Goal: Transaction & Acquisition: Download file/media

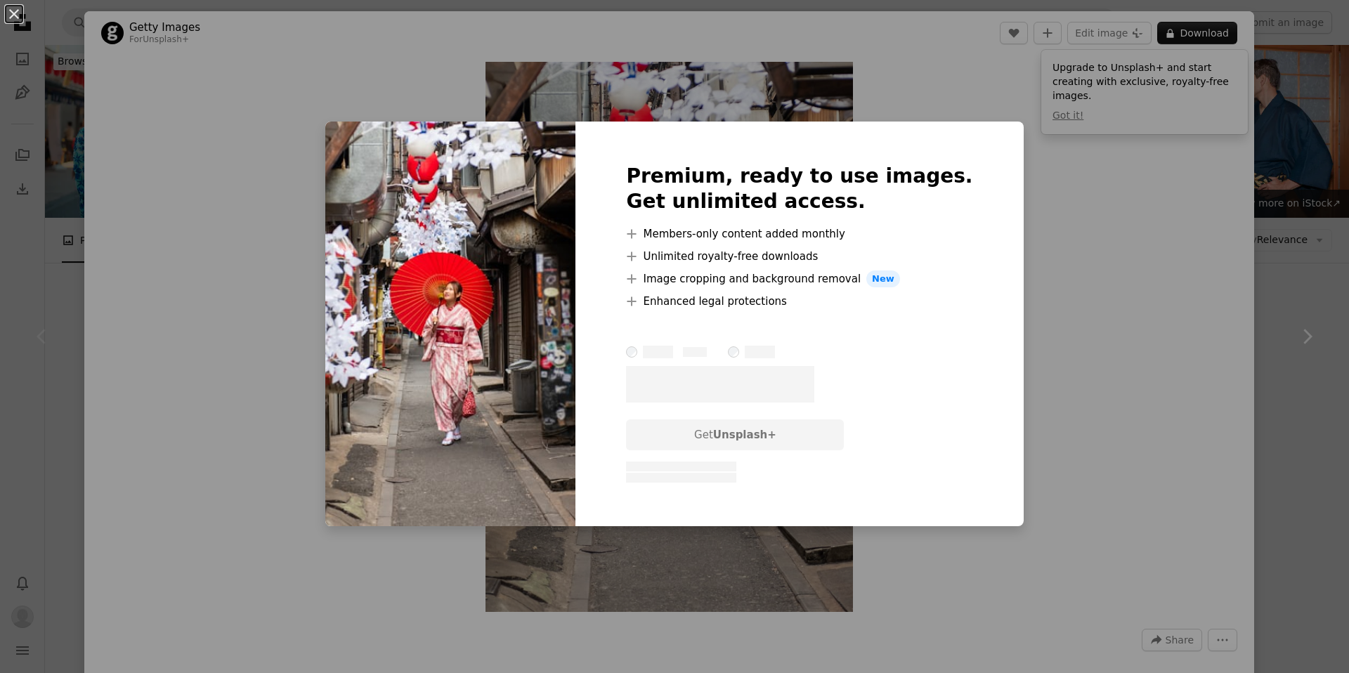
scroll to position [330, 0]
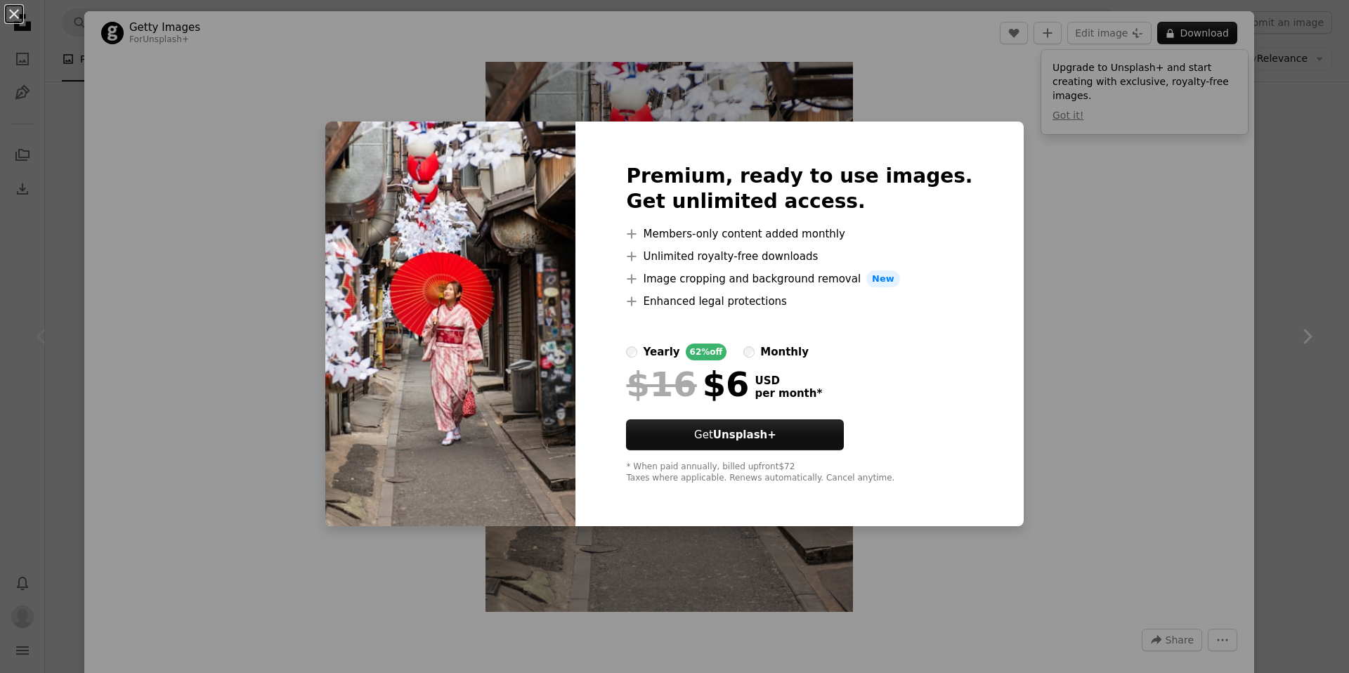
click at [1132, 136] on div "An X shape Premium, ready to use images. Get unlimited access. A plus sign Memb…" at bounding box center [674, 336] width 1349 height 673
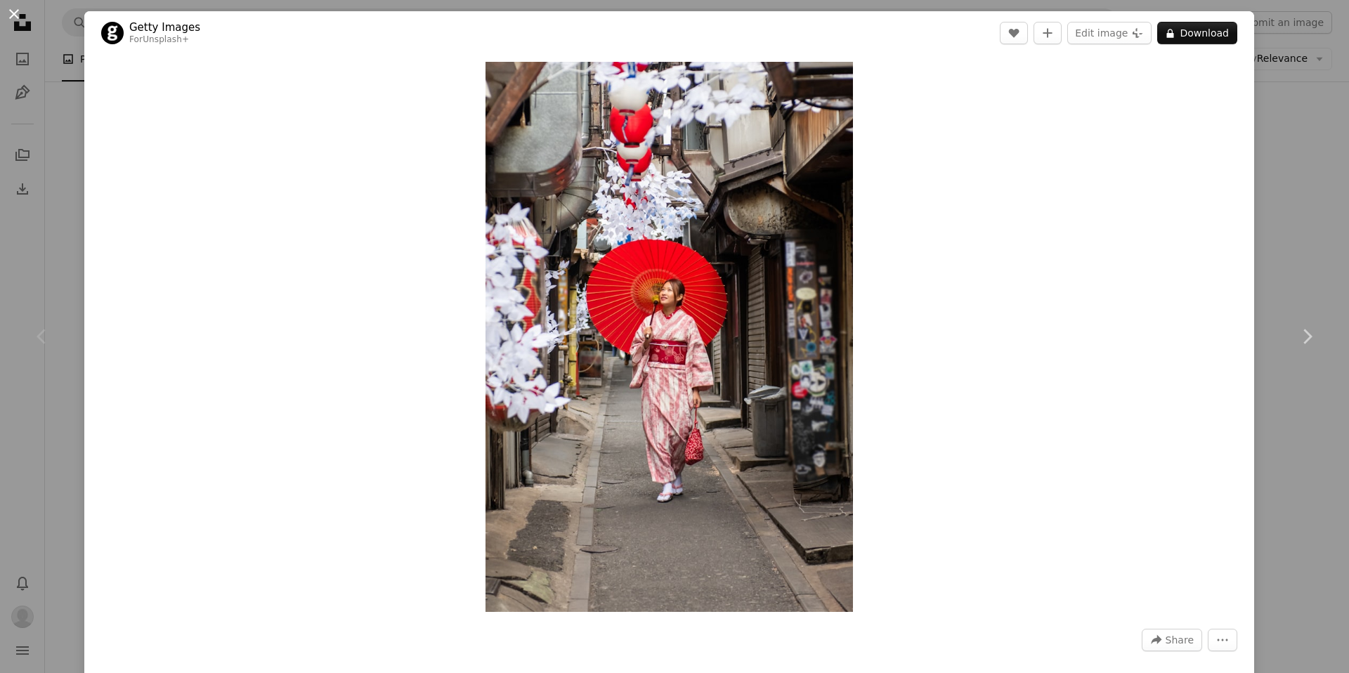
click at [12, 15] on button "An X shape" at bounding box center [14, 14] width 17 height 17
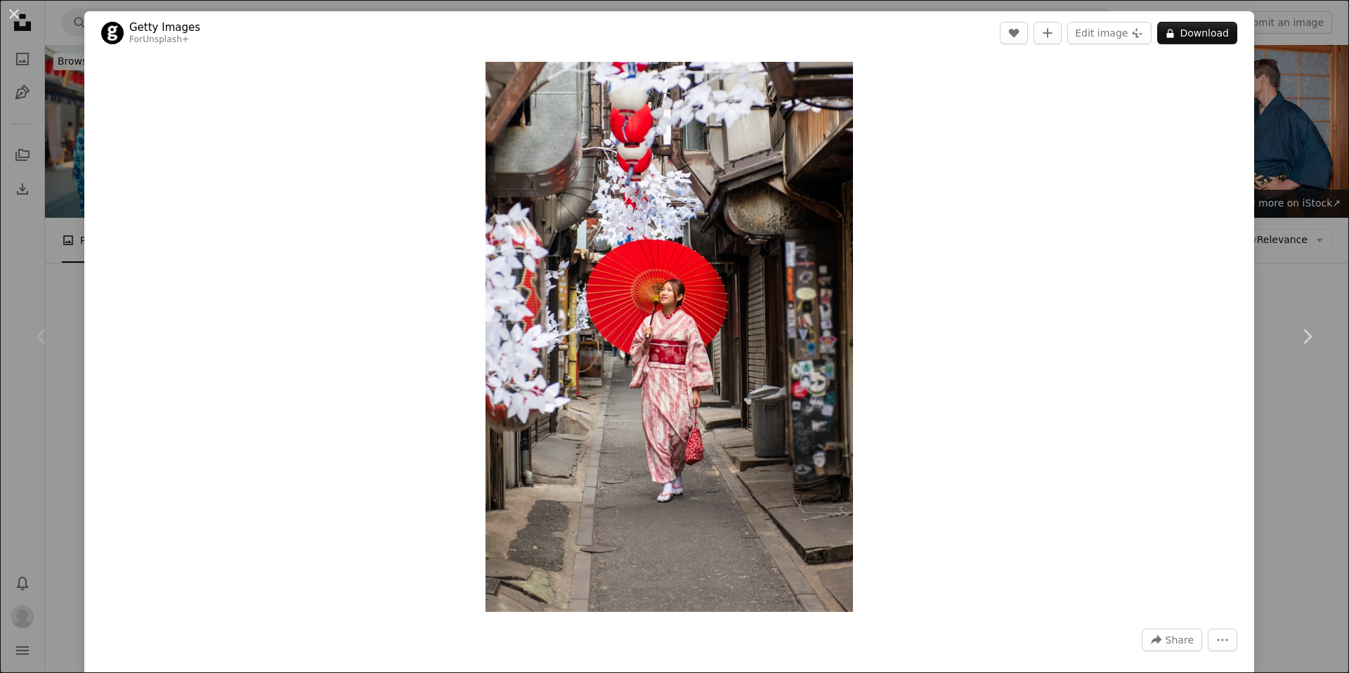
scroll to position [330, 0]
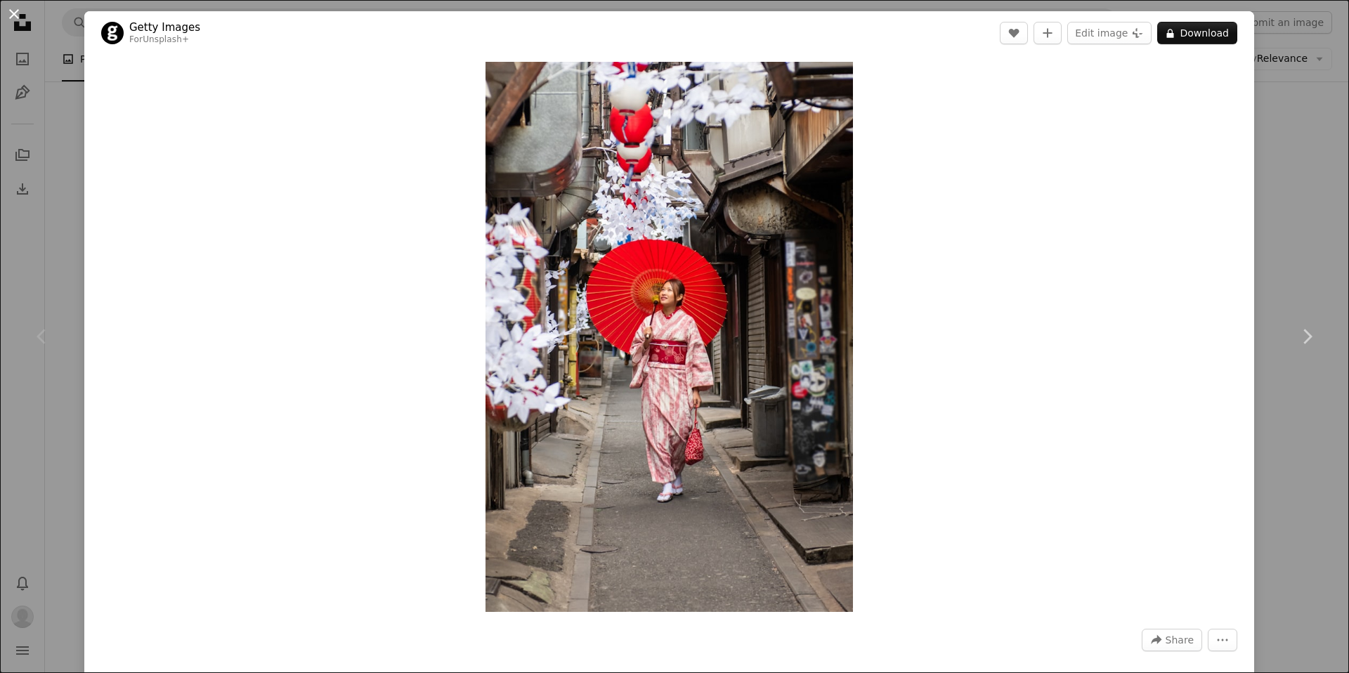
click at [6, 13] on button "An X shape" at bounding box center [14, 14] width 17 height 17
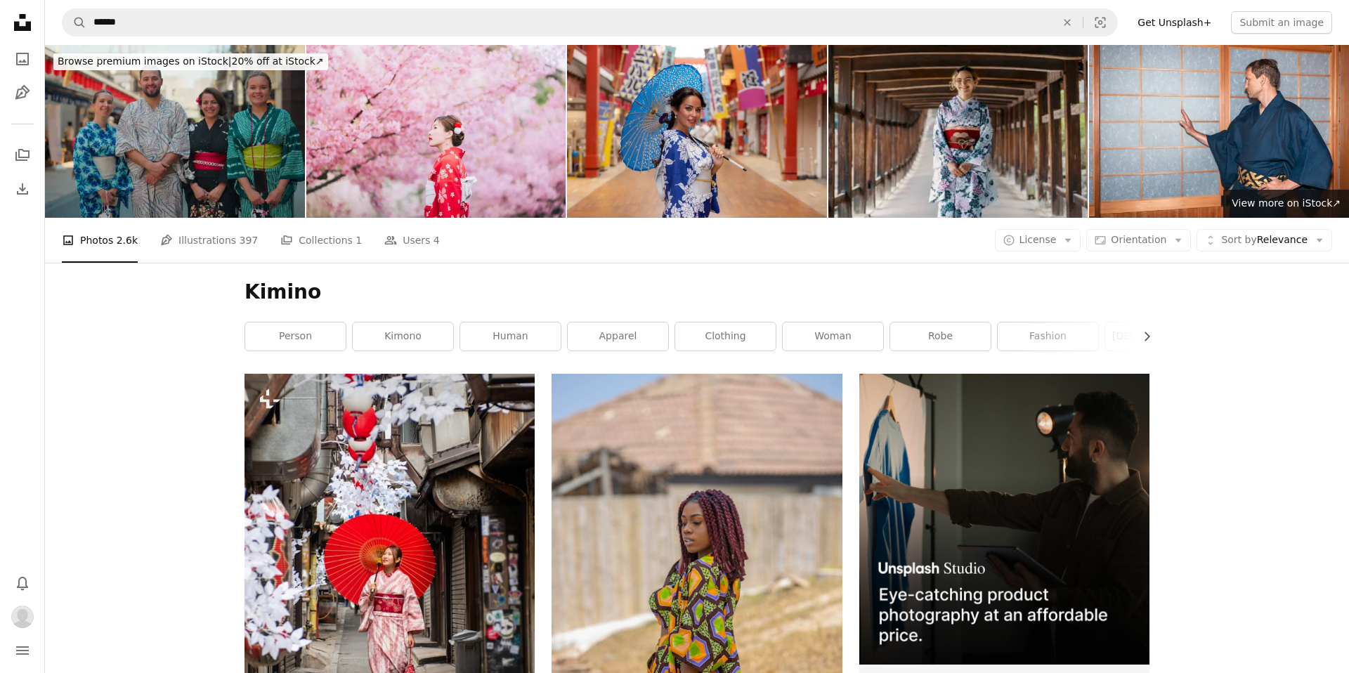
click at [105, 237] on li "A photo Photos 2.6k" at bounding box center [100, 240] width 76 height 45
click at [112, 243] on li "A photo Photos 2.6k" at bounding box center [100, 240] width 76 height 45
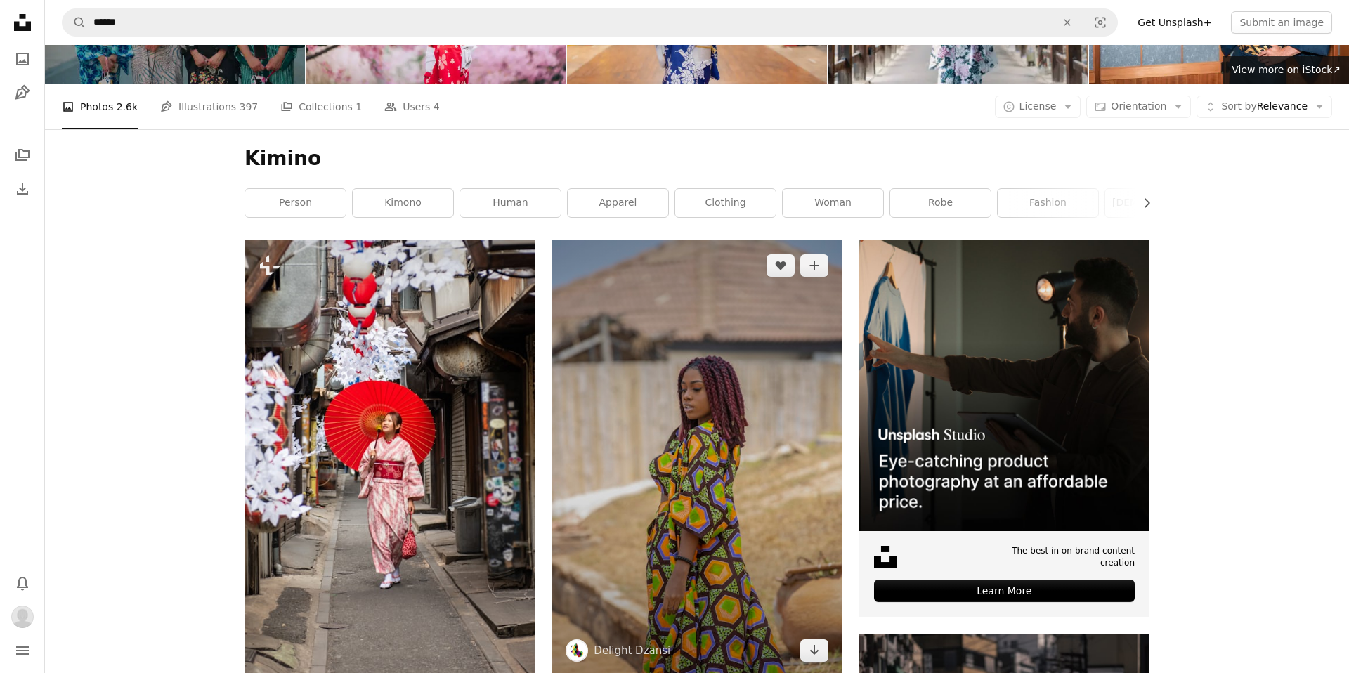
scroll to position [136, 0]
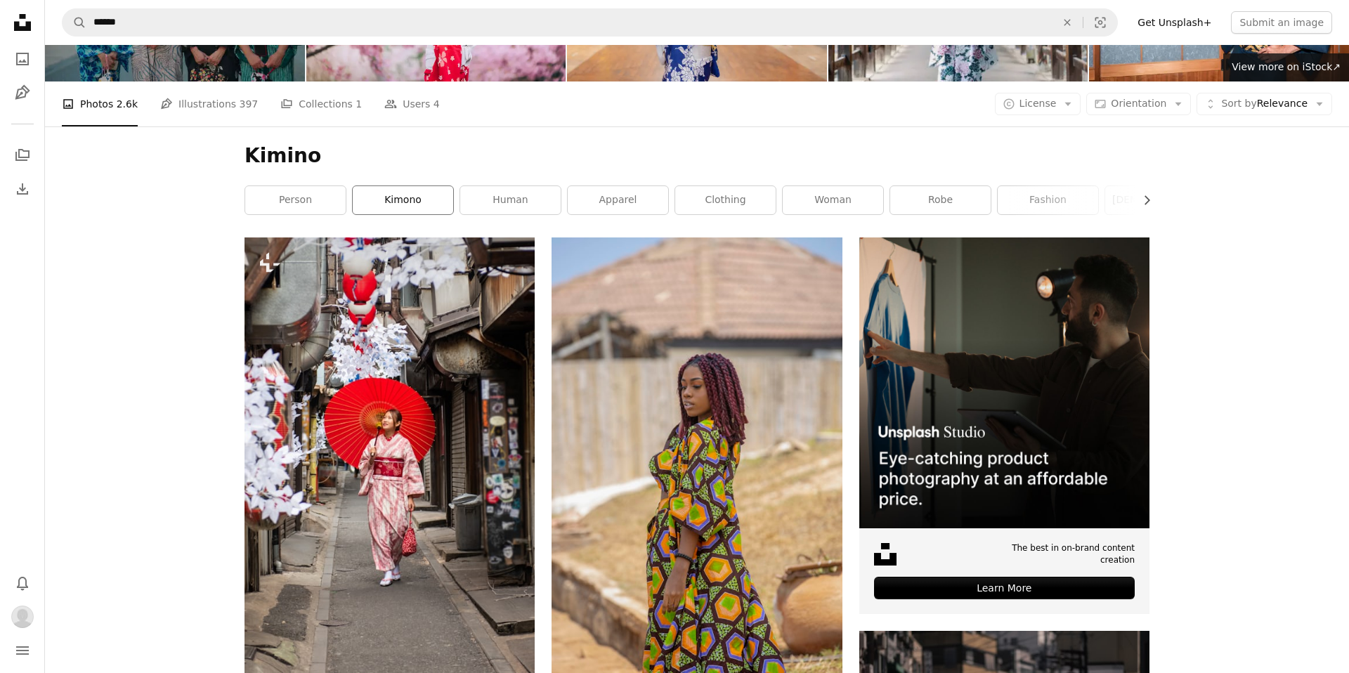
click at [400, 198] on link "kimono" at bounding box center [403, 200] width 100 height 28
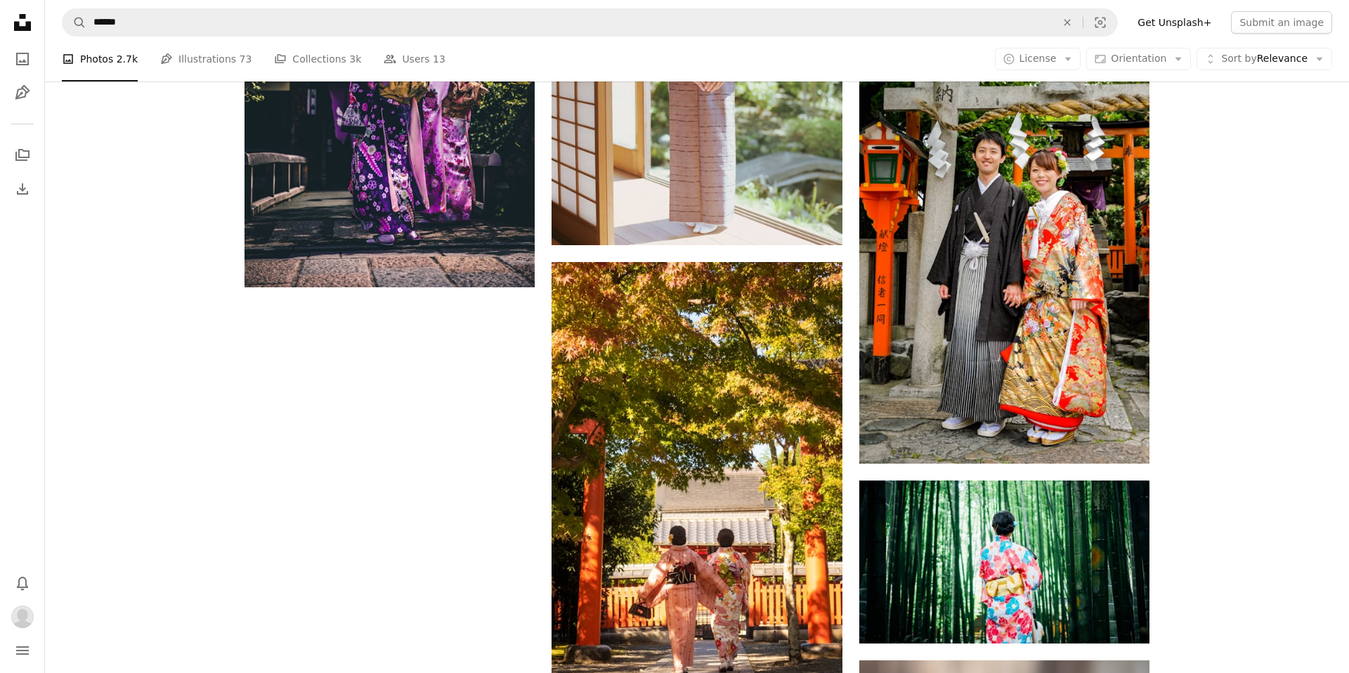
scroll to position [2336, 0]
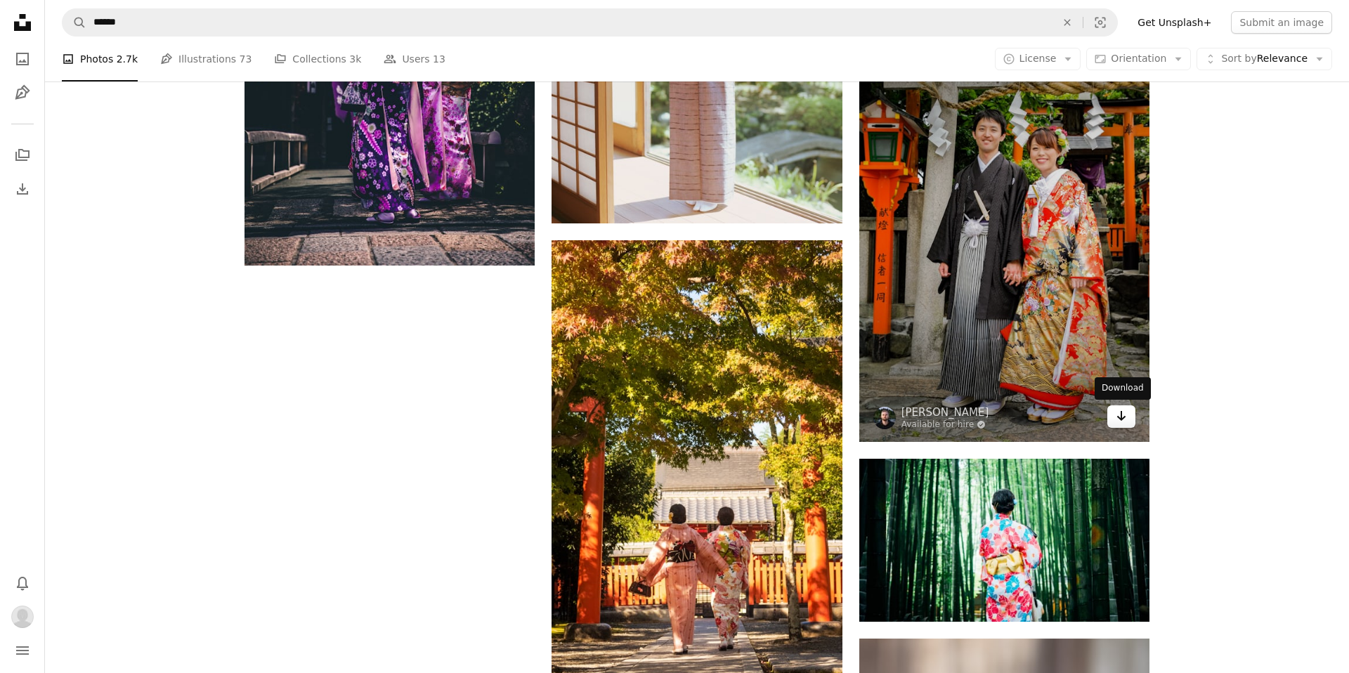
click at [1117, 413] on icon "Arrow pointing down" at bounding box center [1120, 415] width 11 height 17
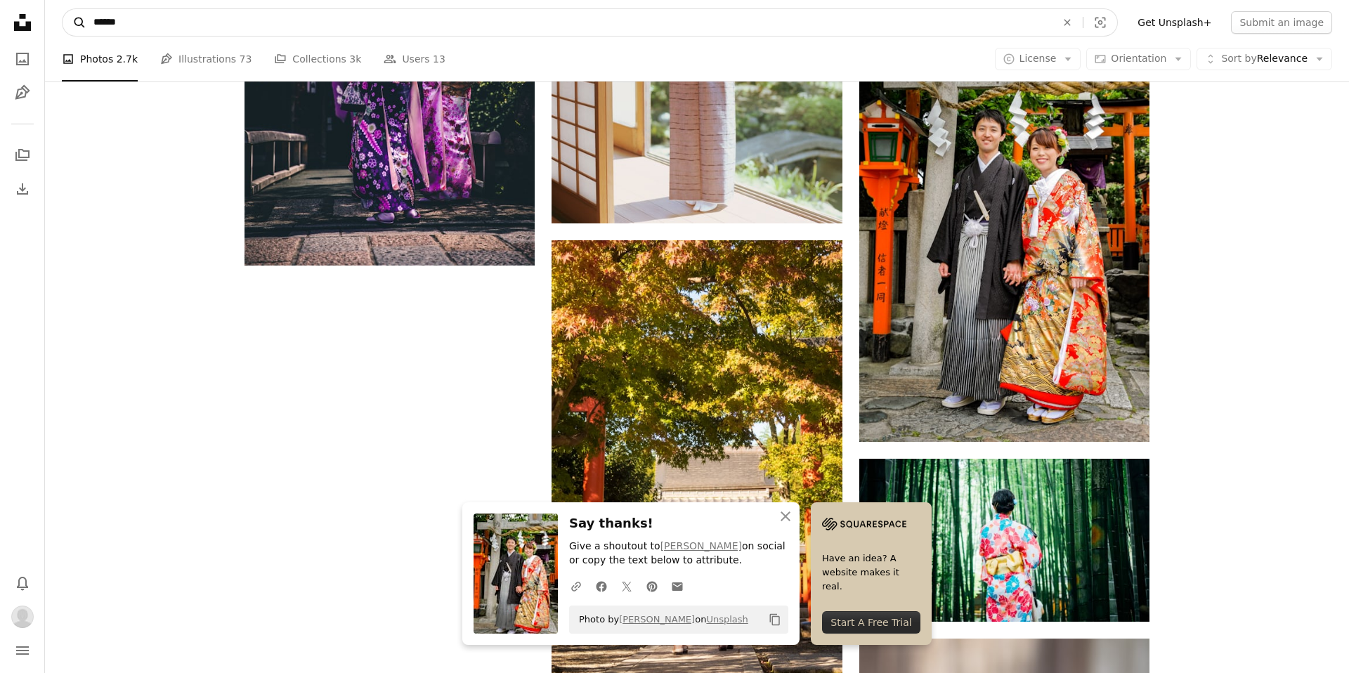
drag, startPoint x: 233, startPoint y: 30, endPoint x: 85, endPoint y: 21, distance: 148.4
click at [85, 21] on form "A magnifying glass ****** An X shape Visual search" at bounding box center [590, 22] width 1056 height 28
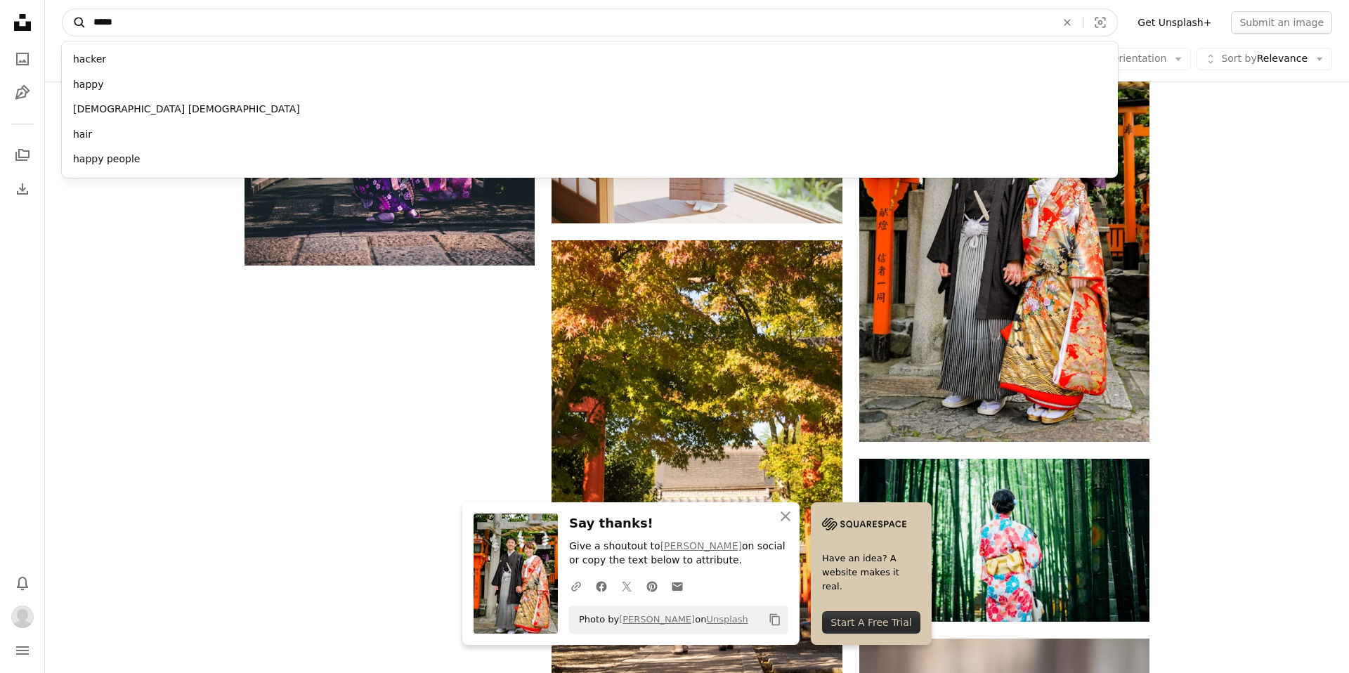
type input "******"
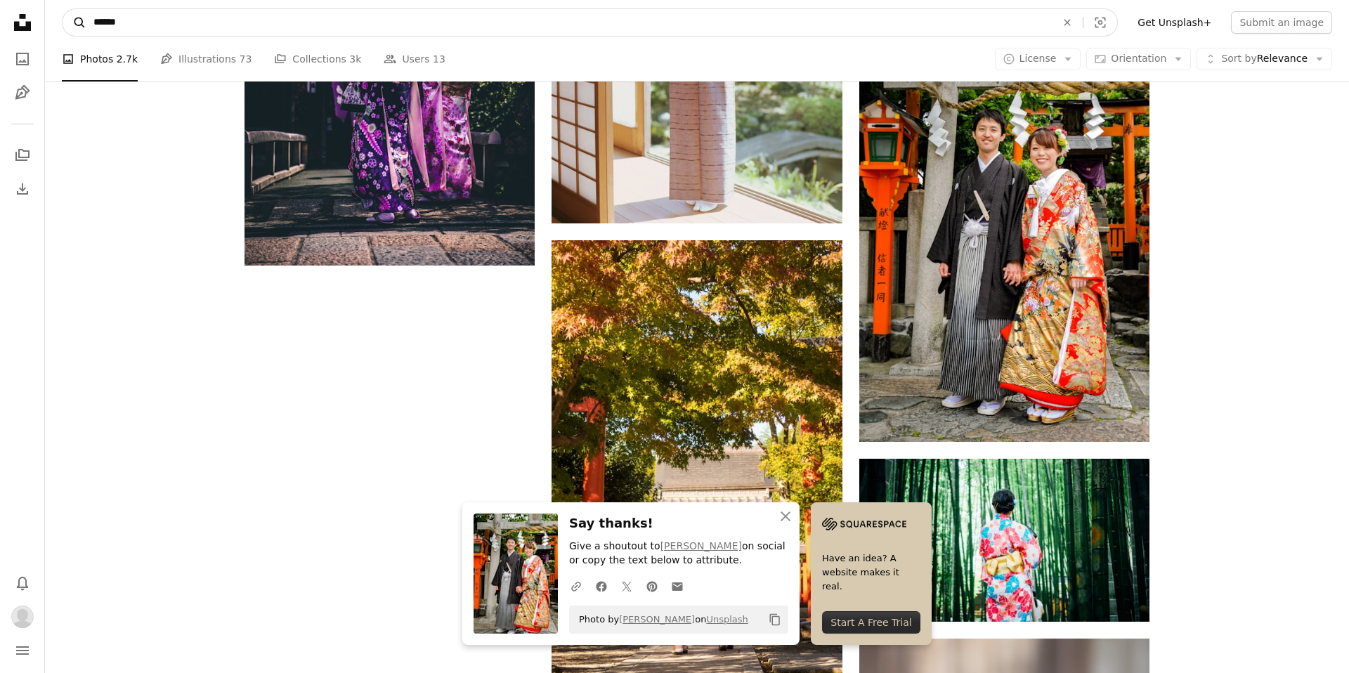
click button "A magnifying glass" at bounding box center [75, 22] width 24 height 27
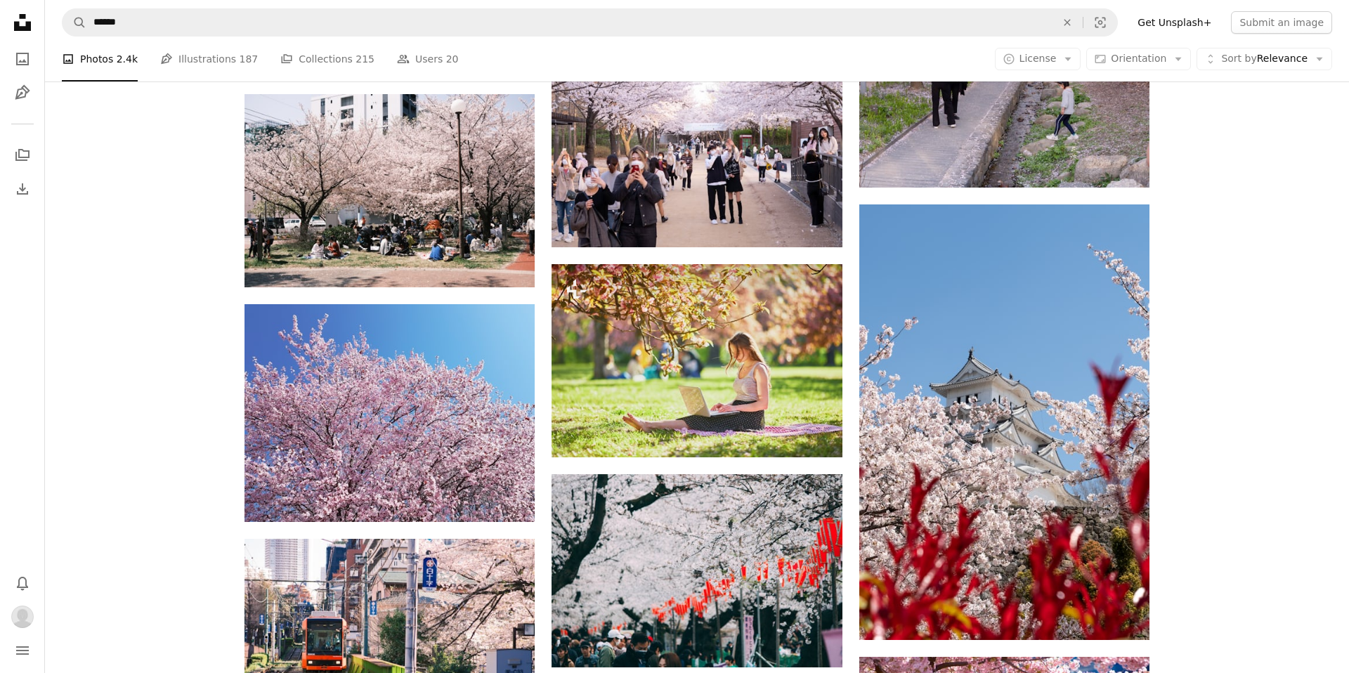
scroll to position [944, 0]
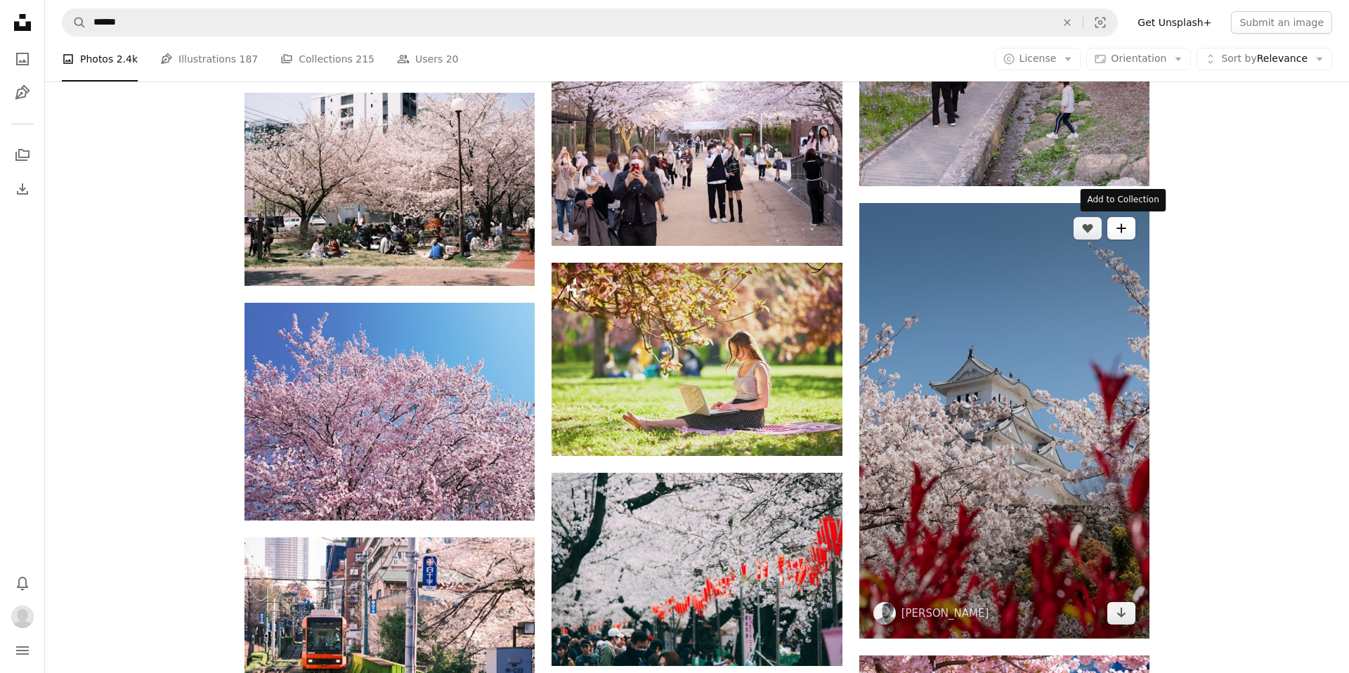
click at [1124, 229] on icon "A plus sign" at bounding box center [1120, 228] width 11 height 11
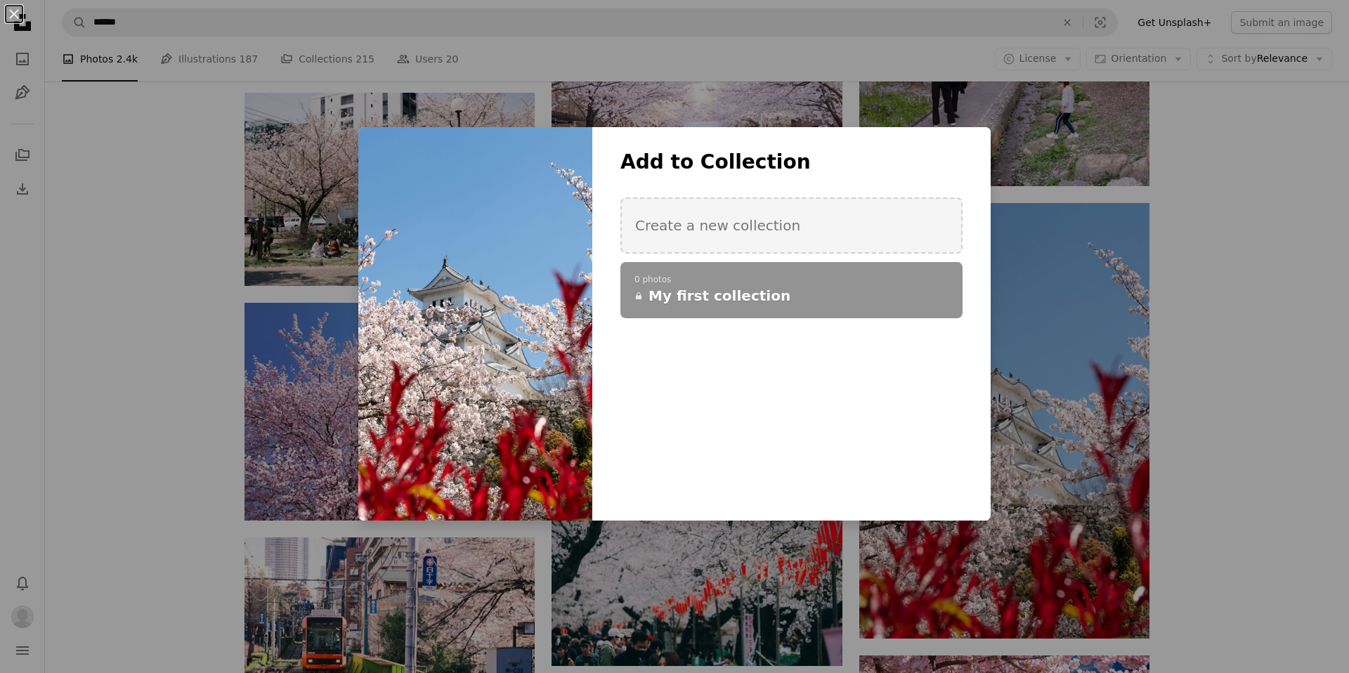
click at [1019, 319] on div "An X shape Add to Collection Create a new collection A checkmark A plus sign 0 …" at bounding box center [674, 336] width 1349 height 673
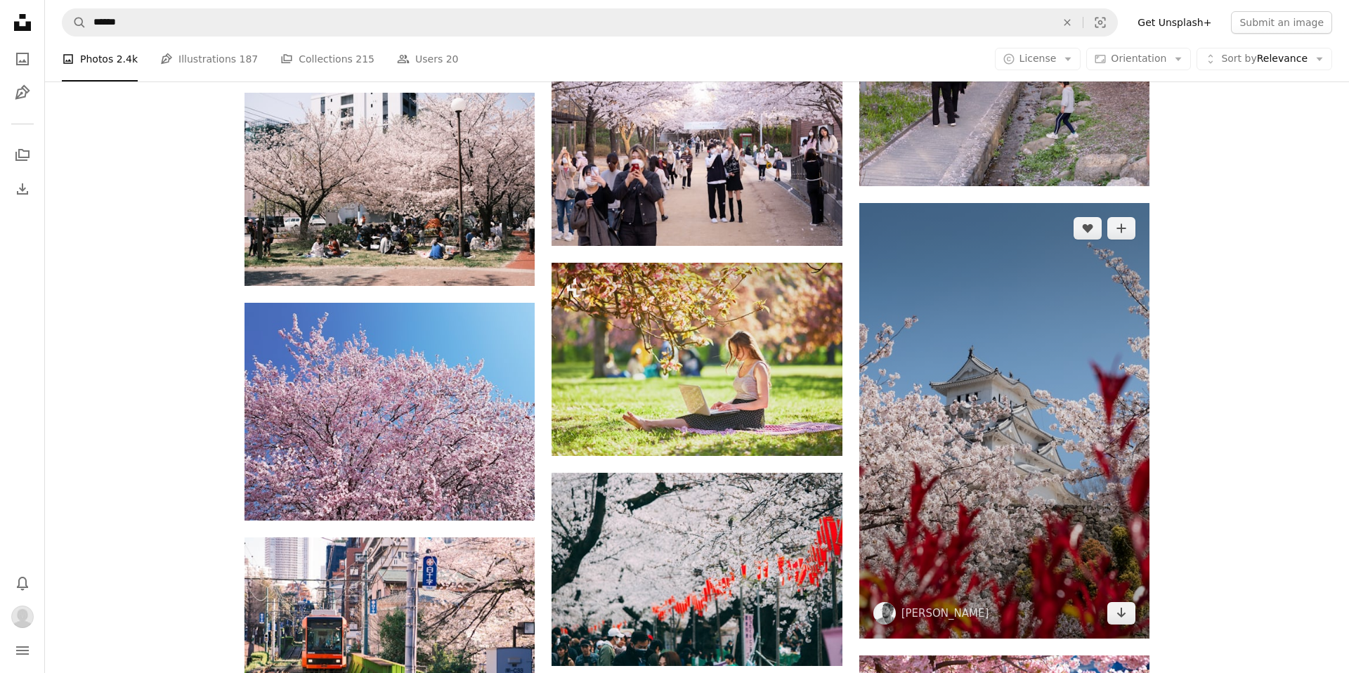
click at [975, 336] on img at bounding box center [1004, 420] width 290 height 435
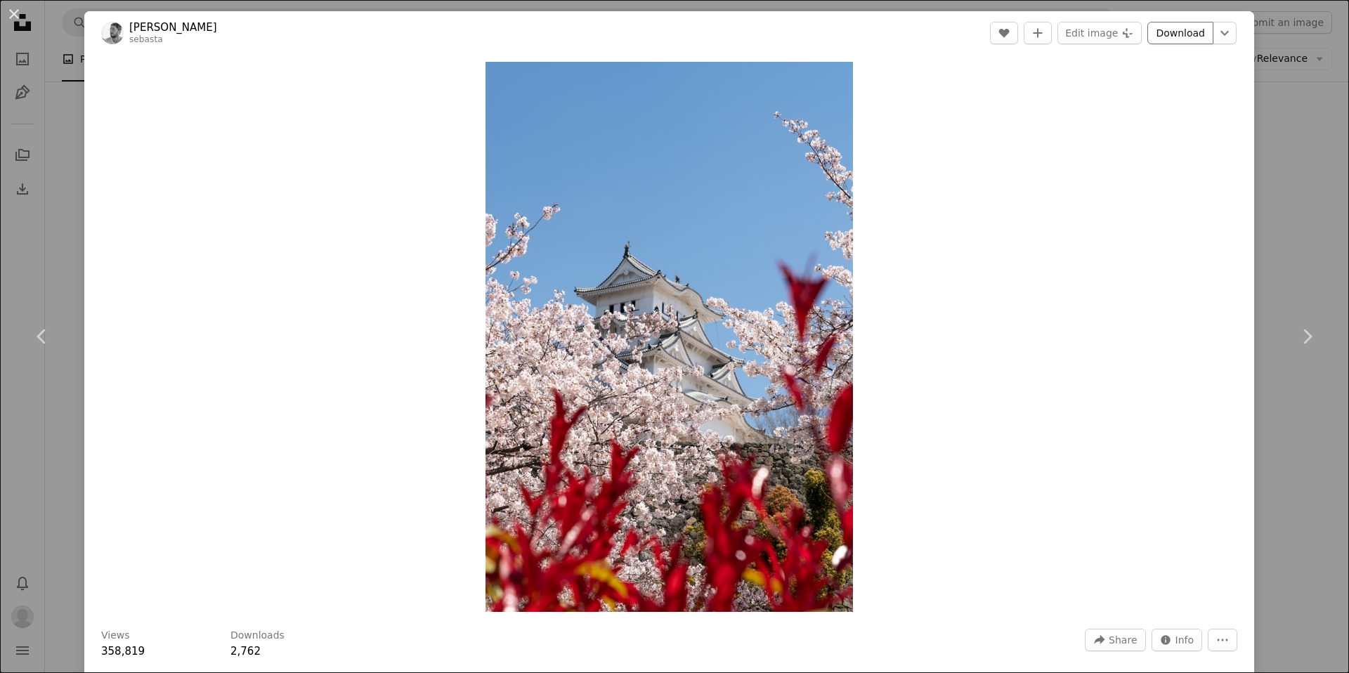
click at [1187, 29] on link "Download" at bounding box center [1180, 33] width 66 height 22
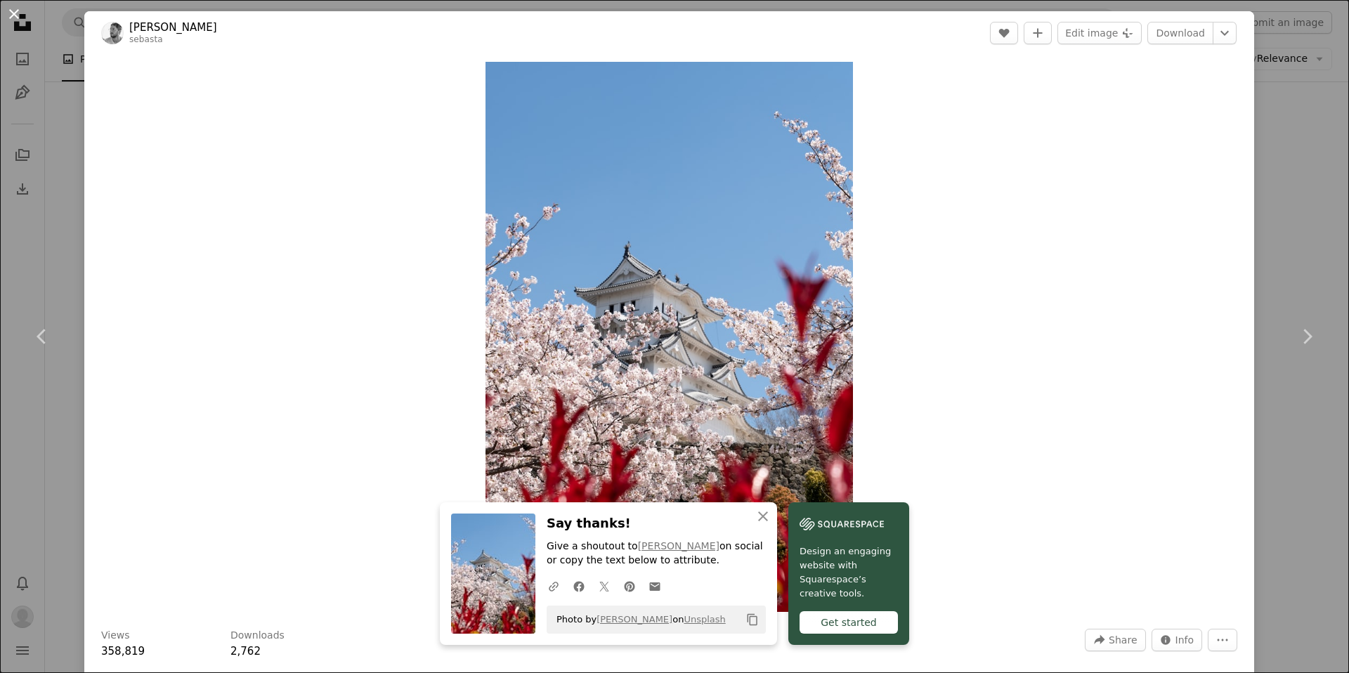
click at [11, 15] on button "An X shape" at bounding box center [14, 14] width 17 height 17
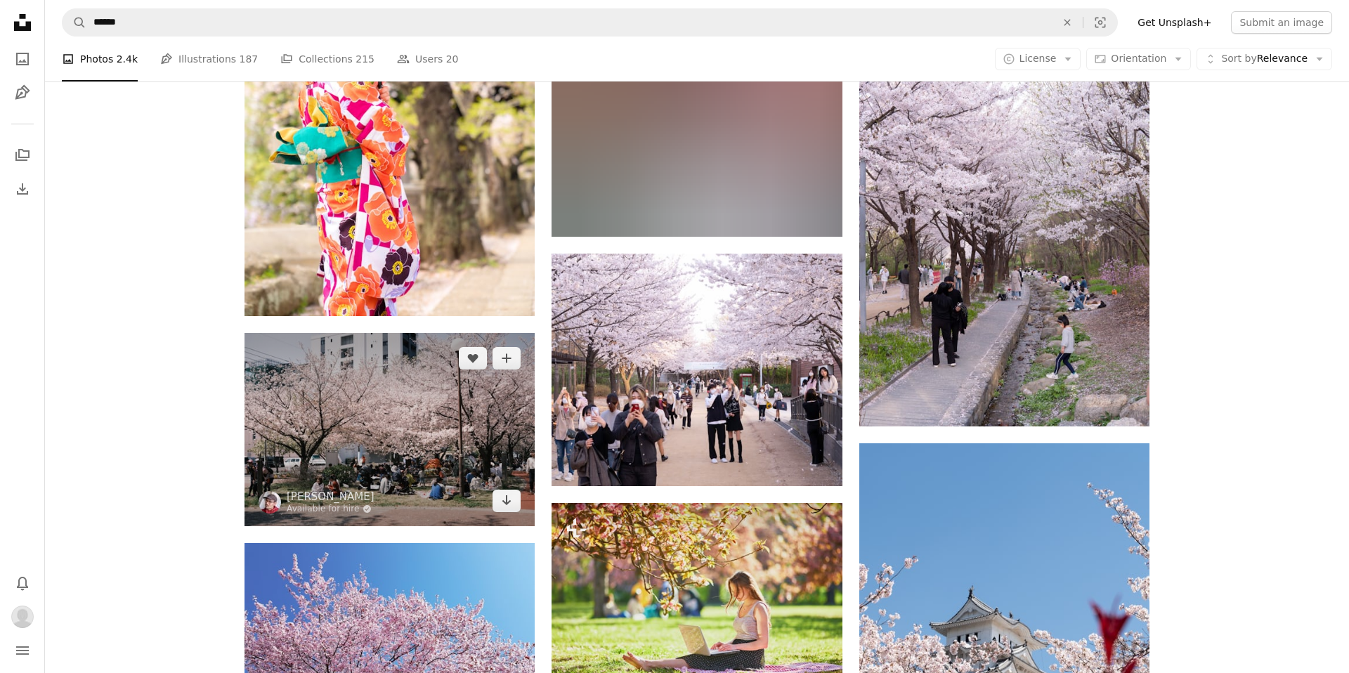
scroll to position [700, 0]
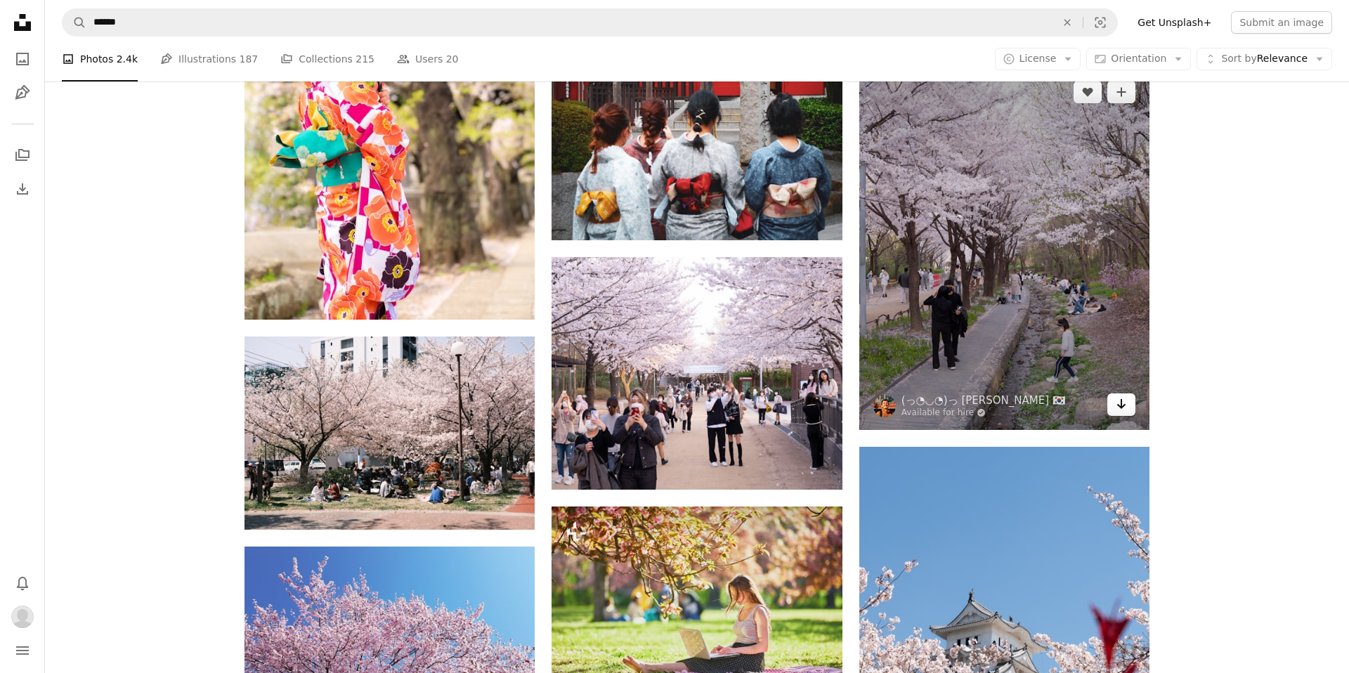
click at [1121, 406] on icon "Download" at bounding box center [1121, 404] width 9 height 10
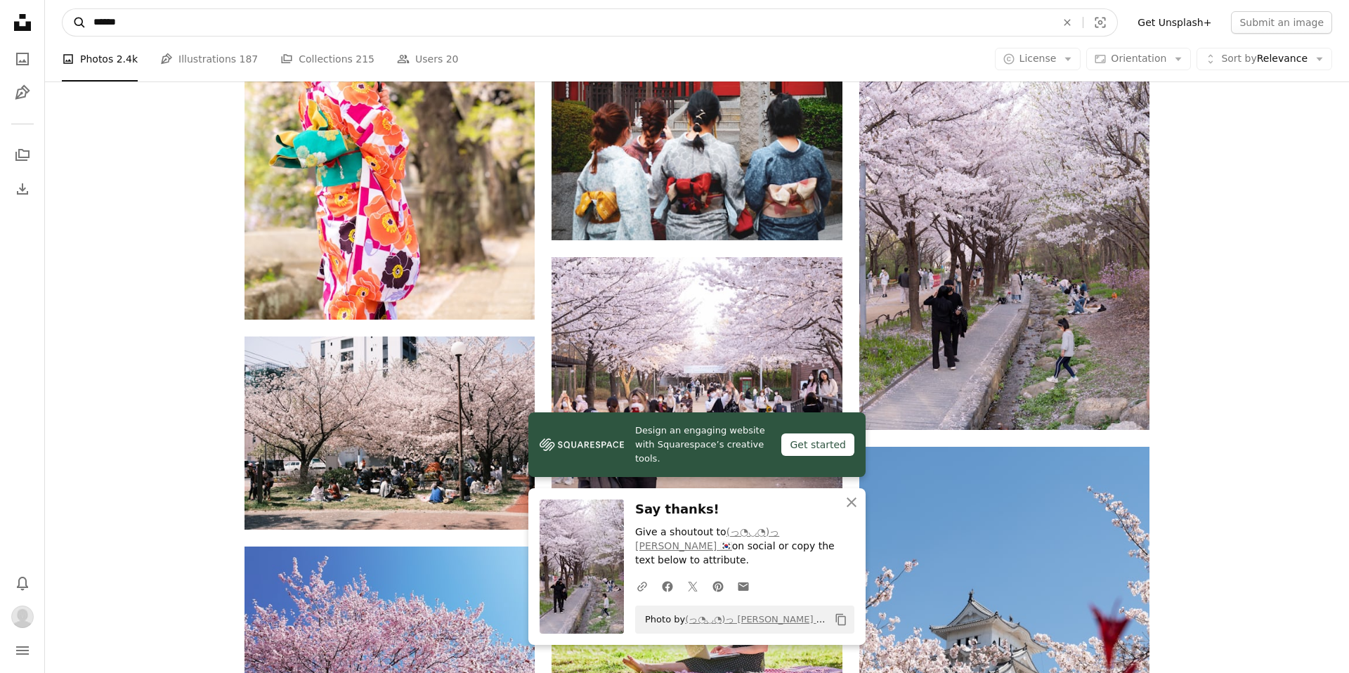
drag, startPoint x: 179, startPoint y: 22, endPoint x: 72, endPoint y: 22, distance: 107.5
click at [72, 22] on form "A magnifying glass ****** An X shape Visual search" at bounding box center [590, 22] width 1056 height 28
type input "**********"
click at [63, 9] on button "A magnifying glass" at bounding box center [75, 22] width 24 height 27
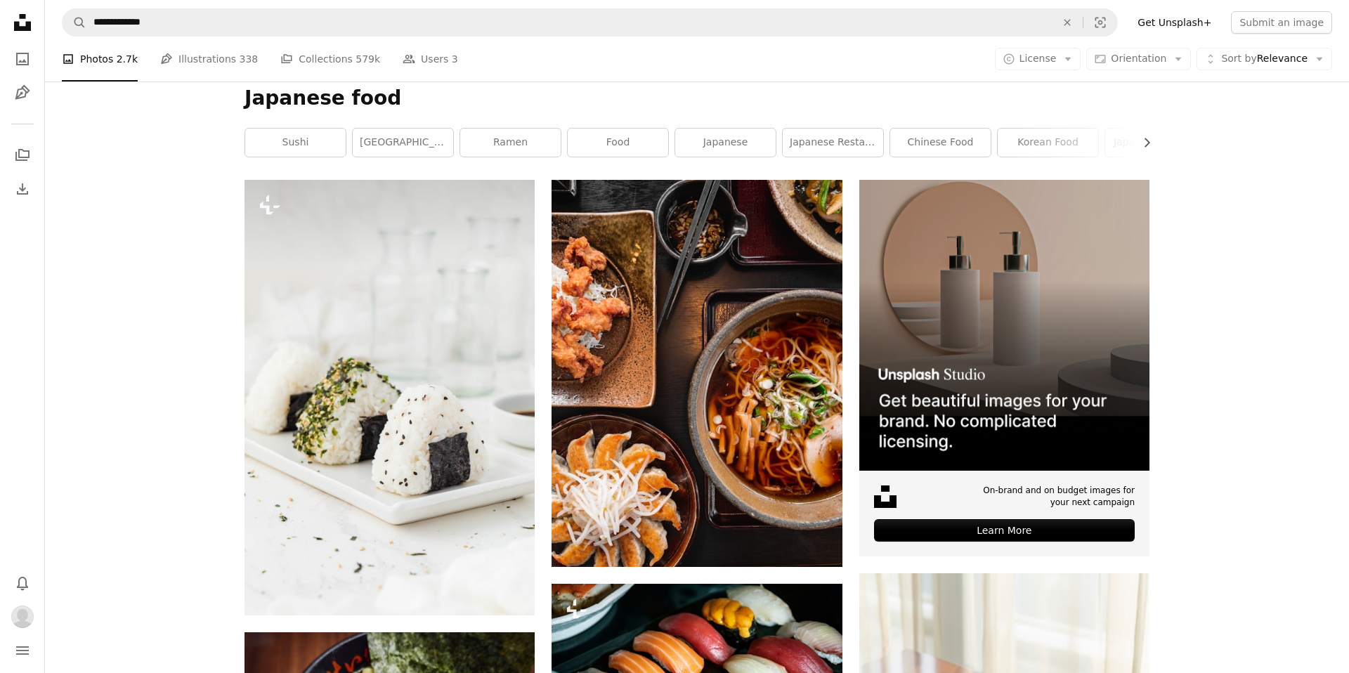
scroll to position [192, 0]
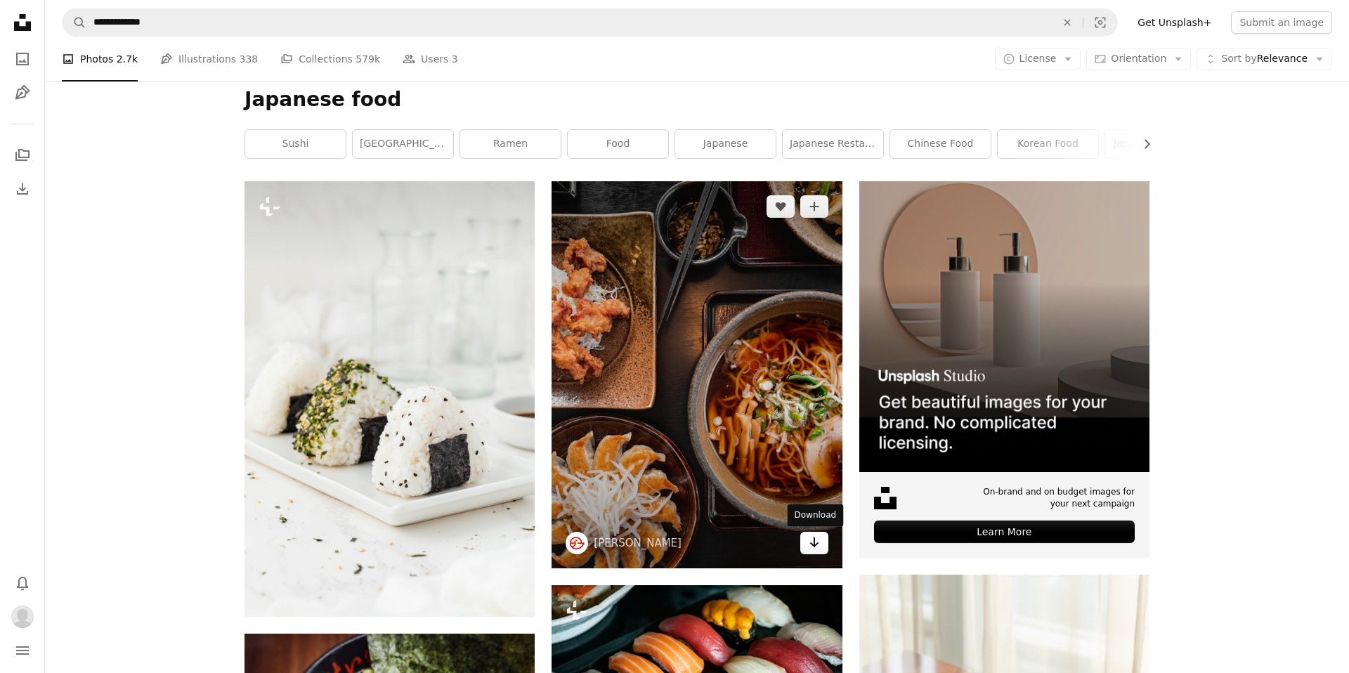
click at [811, 540] on icon "Arrow pointing down" at bounding box center [813, 542] width 11 height 17
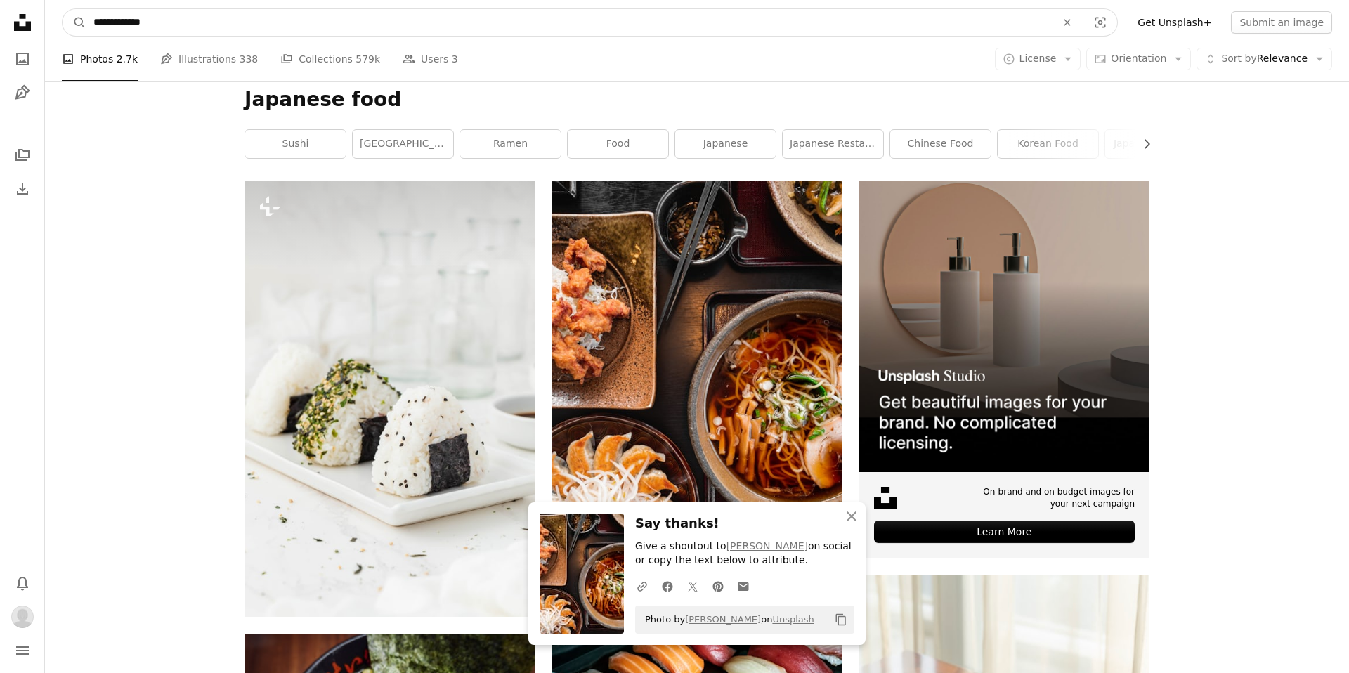
drag, startPoint x: 181, startPoint y: 23, endPoint x: 89, endPoint y: 23, distance: 92.0
click at [89, 23] on input "**********" at bounding box center [568, 22] width 965 height 27
type input "*****"
click button "A magnifying glass" at bounding box center [75, 22] width 24 height 27
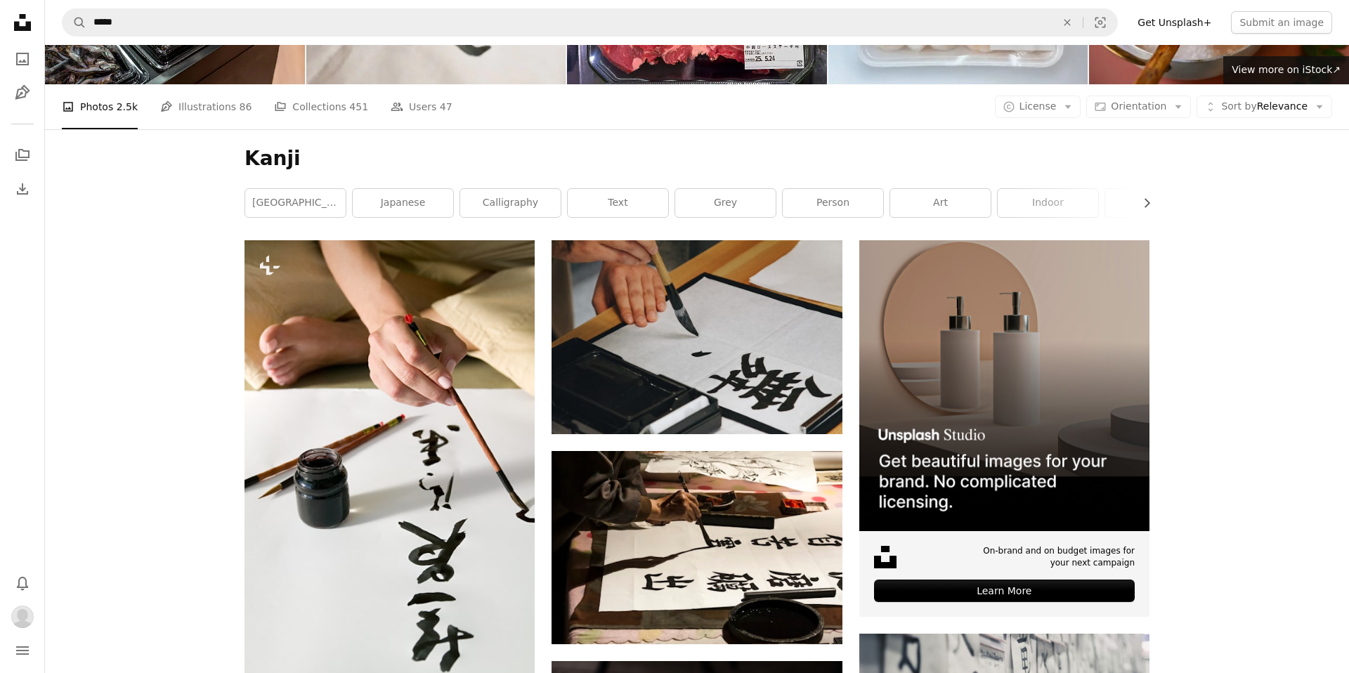
scroll to position [129, 0]
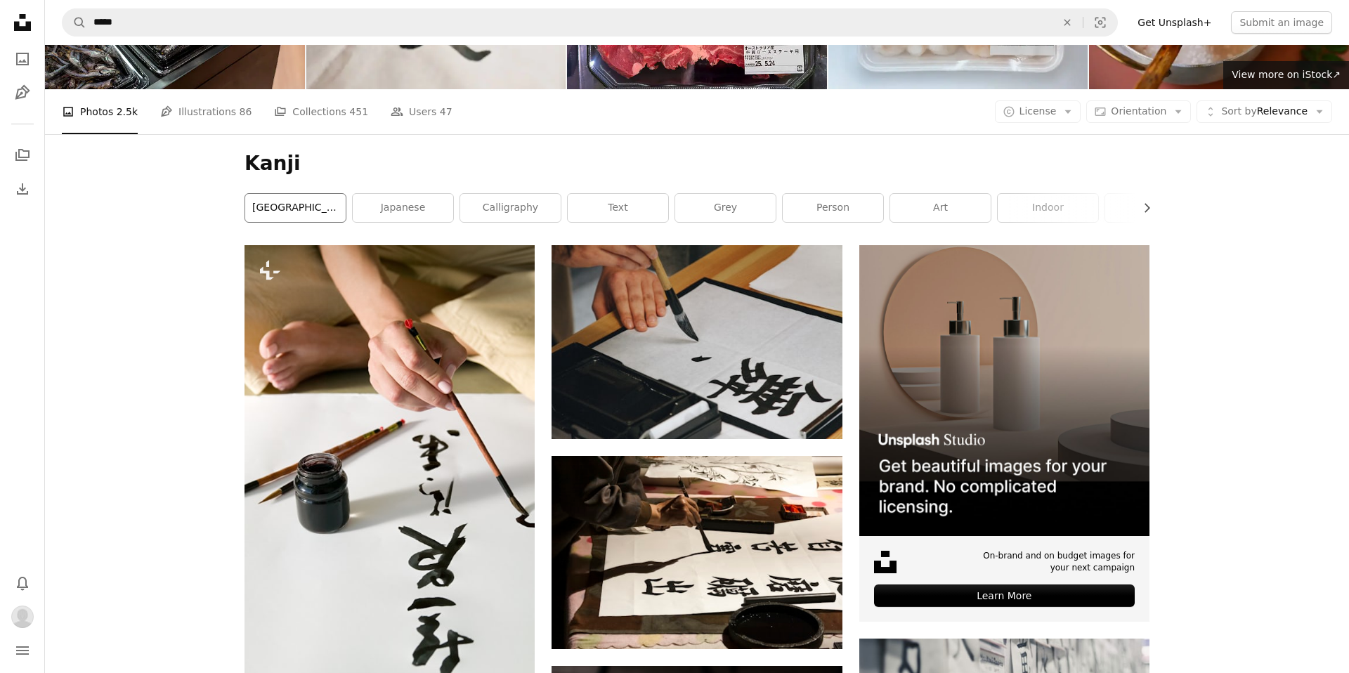
click at [294, 218] on link "[GEOGRAPHIC_DATA]" at bounding box center [295, 208] width 100 height 28
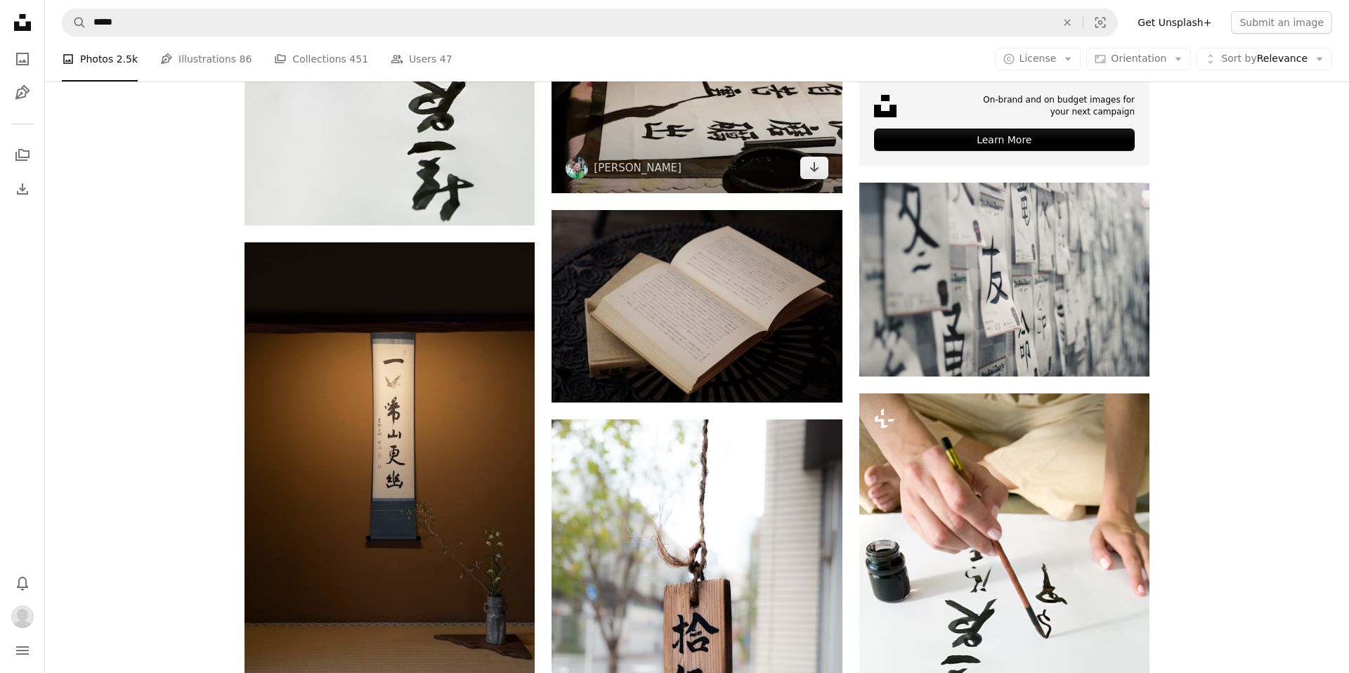
scroll to position [602, 0]
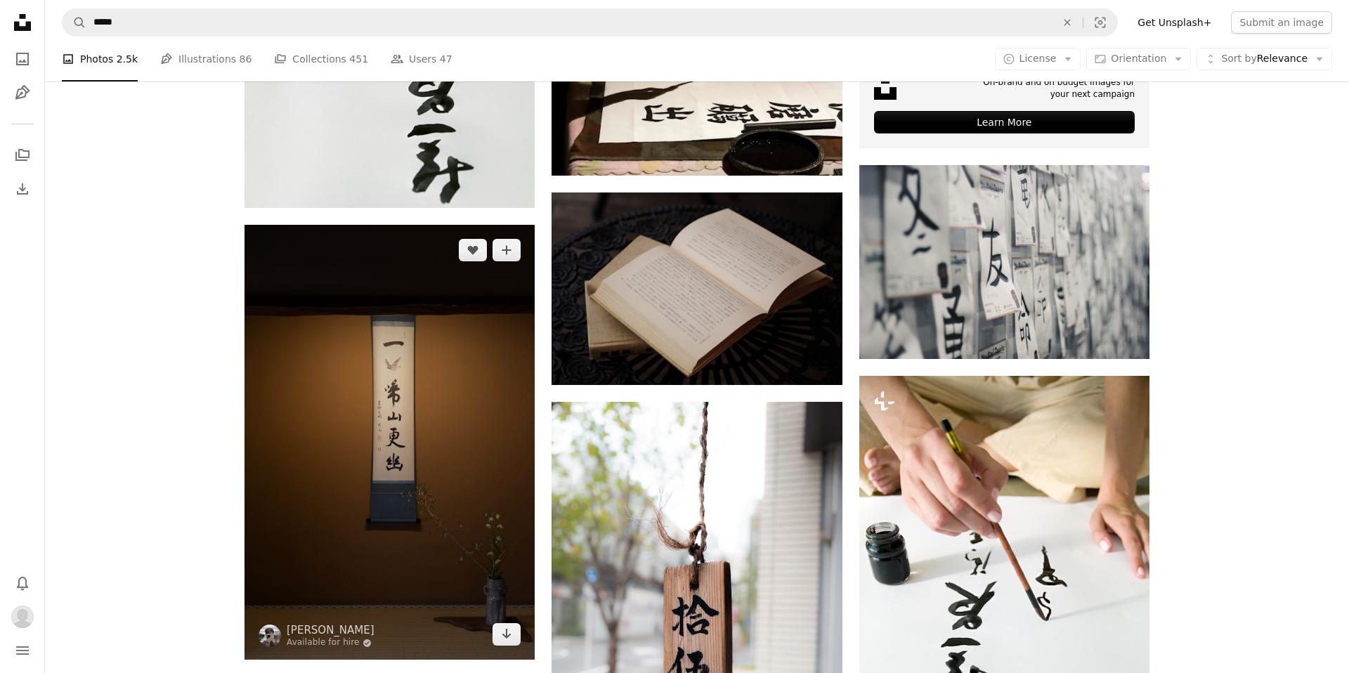
click at [325, 381] on img at bounding box center [389, 442] width 290 height 435
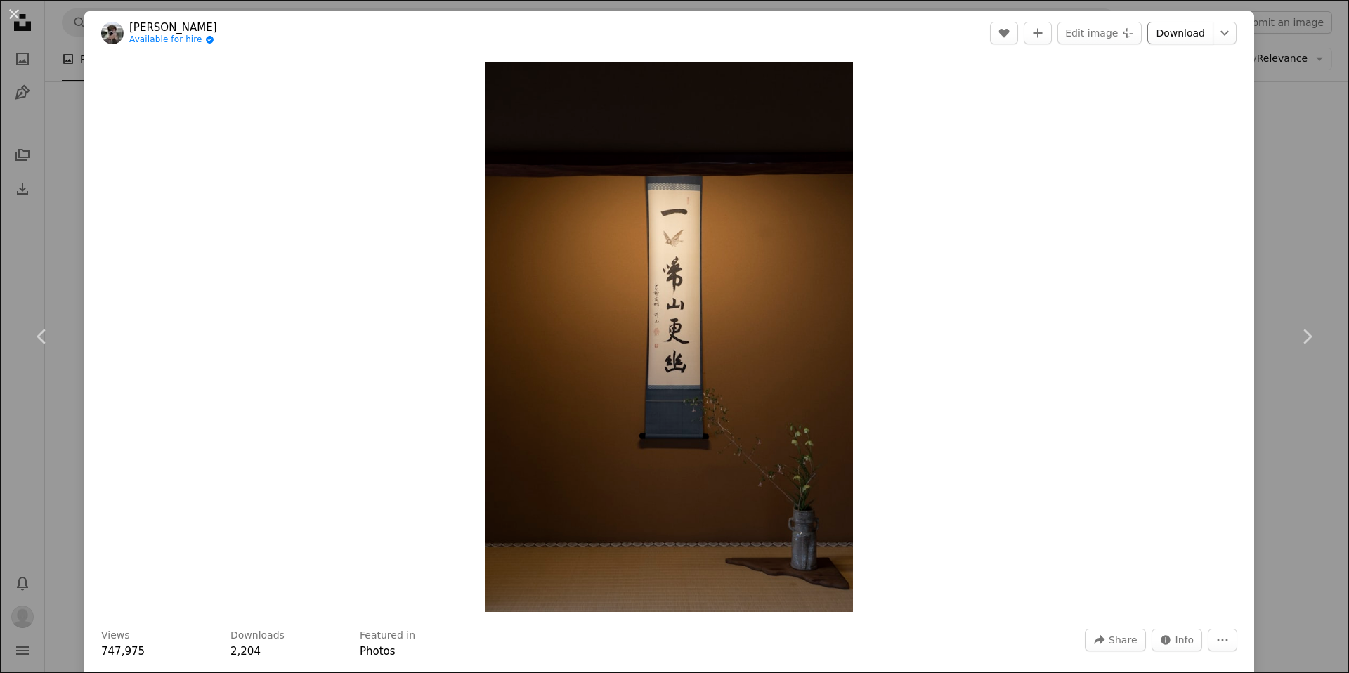
click at [1194, 27] on link "Download" at bounding box center [1180, 33] width 66 height 22
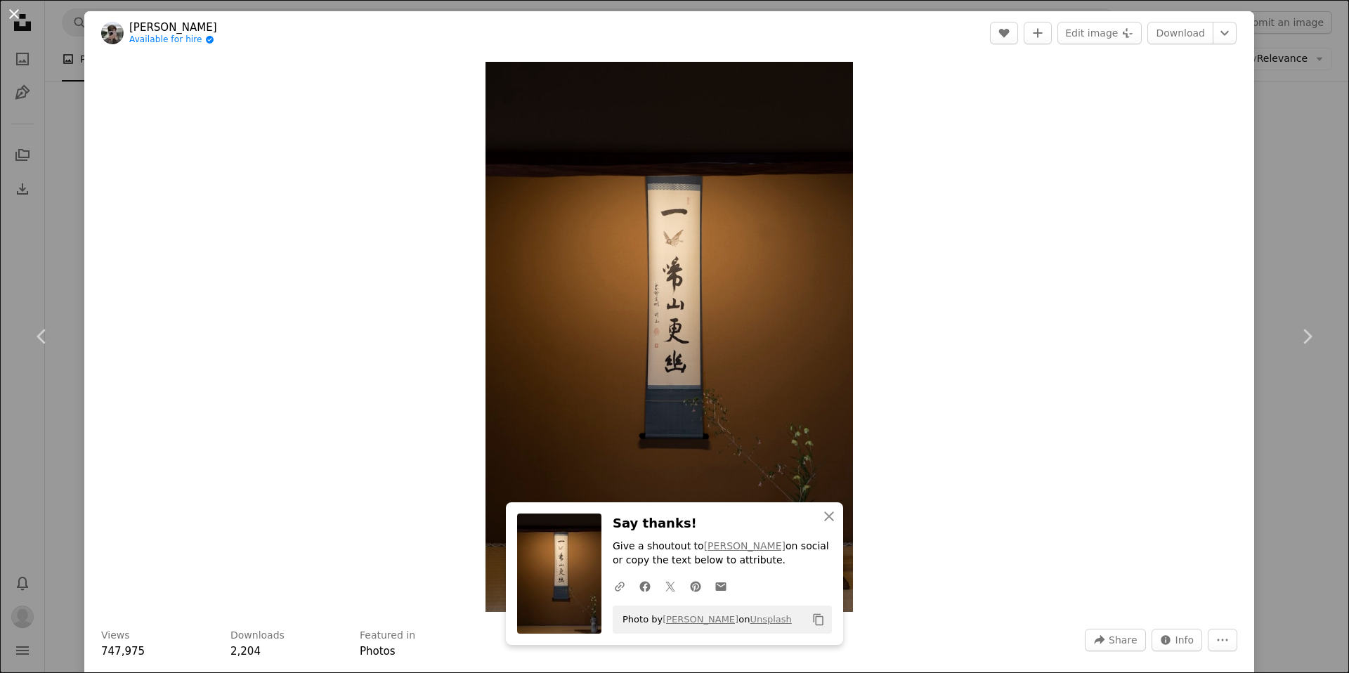
click at [11, 15] on button "An X shape" at bounding box center [14, 14] width 17 height 17
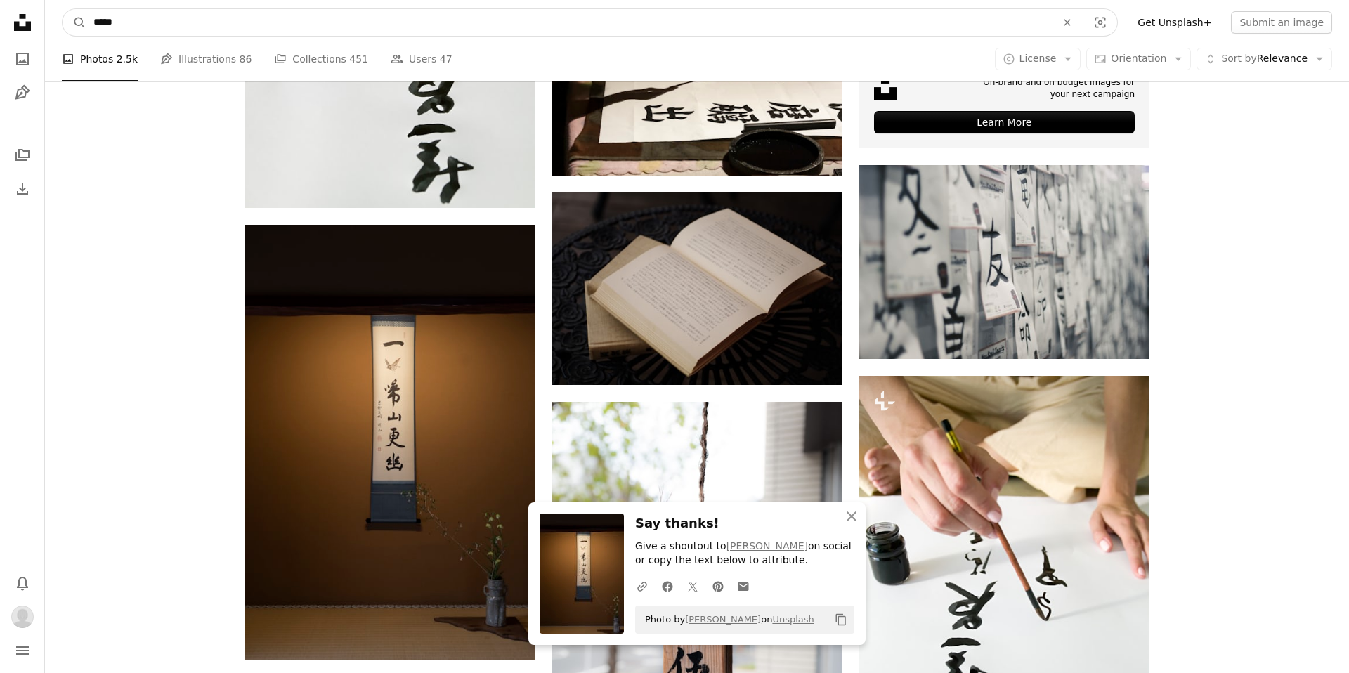
drag, startPoint x: 145, startPoint y: 22, endPoint x: 58, endPoint y: 22, distance: 87.1
click at [58, 22] on nav "A magnifying glass ***** An X shape Visual search Filters Get Unsplash+ Submit …" at bounding box center [697, 22] width 1304 height 45
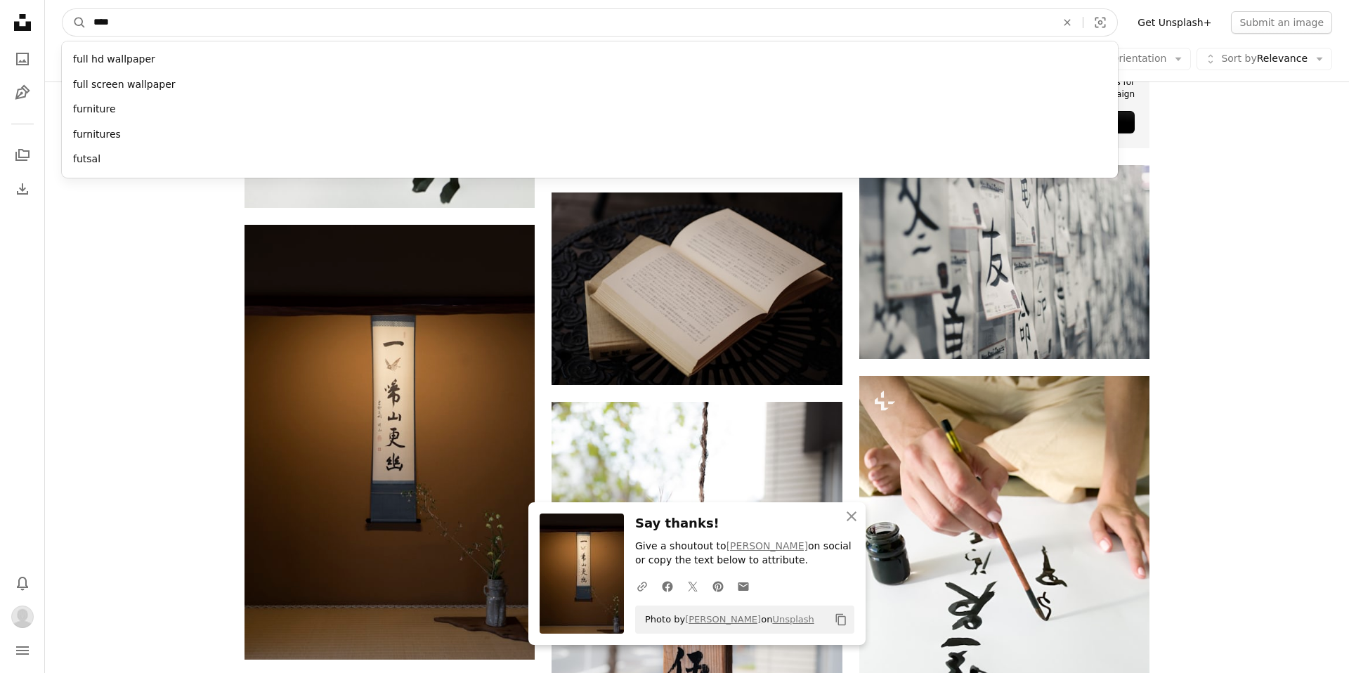
type input "****"
click at [63, 9] on button "A magnifying glass" at bounding box center [75, 22] width 24 height 27
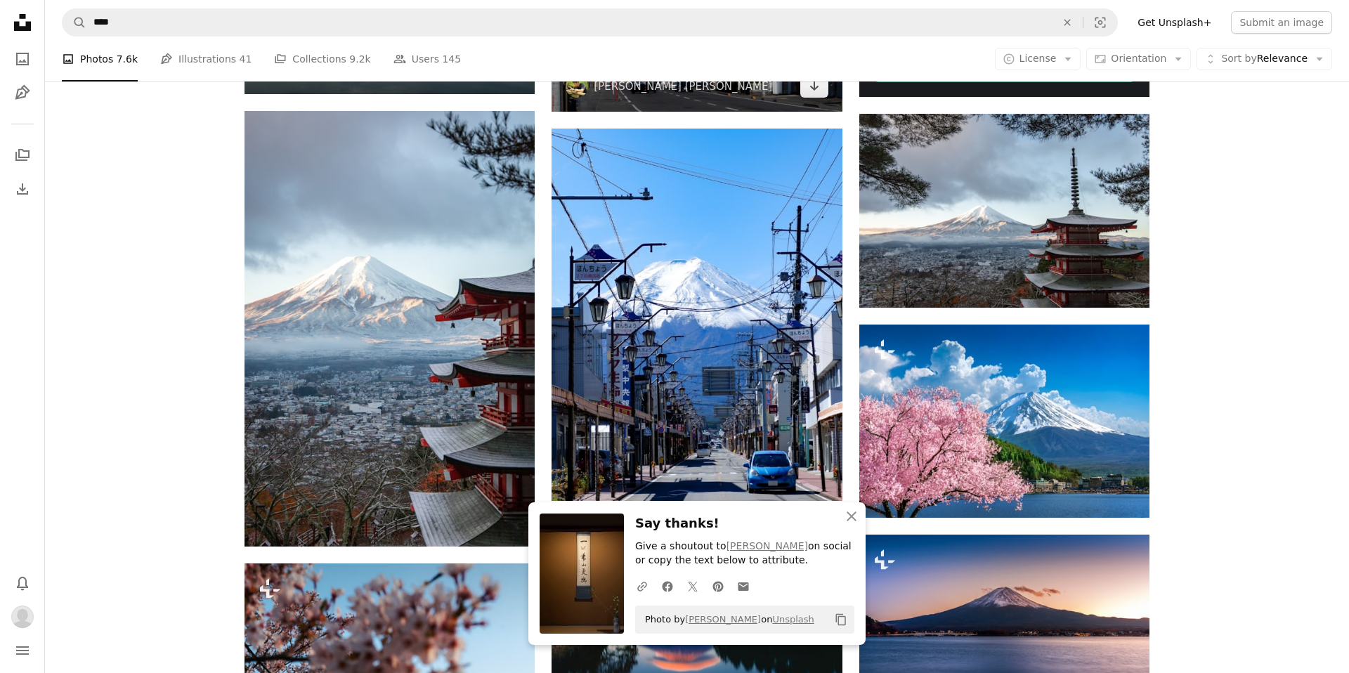
scroll to position [659, 0]
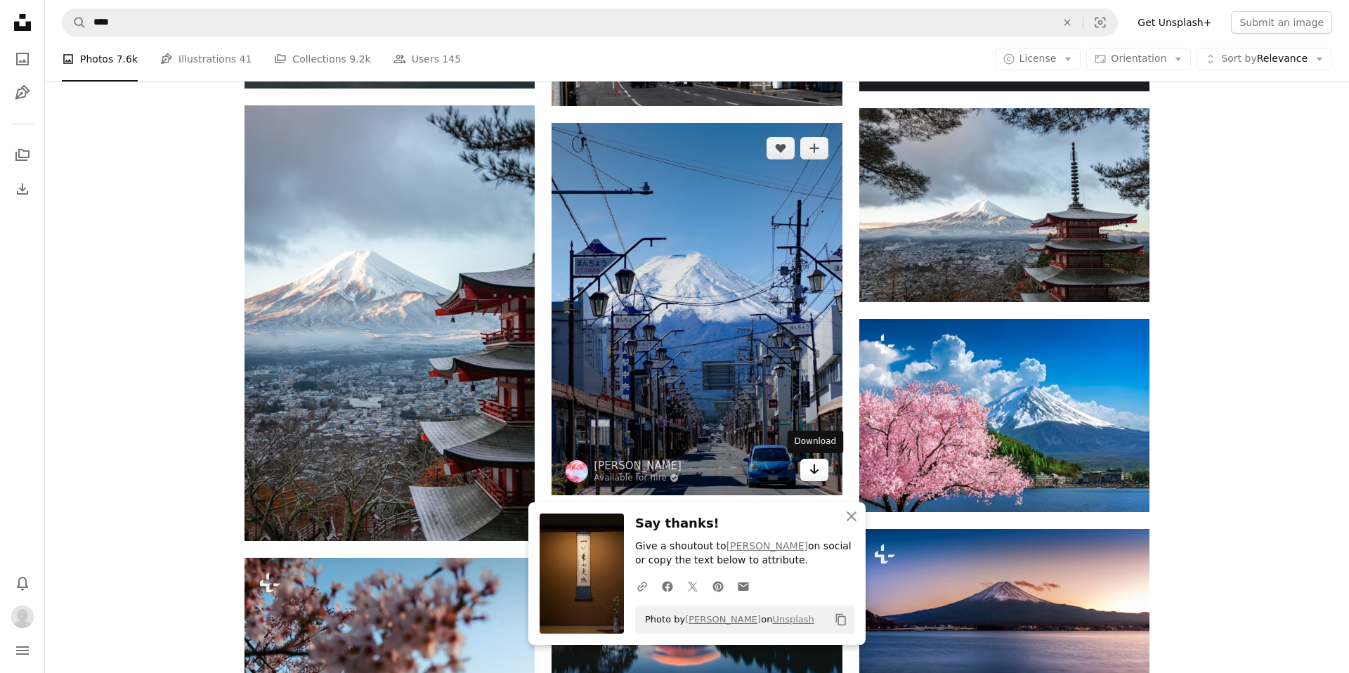
click at [816, 470] on icon "Download" at bounding box center [813, 469] width 9 height 10
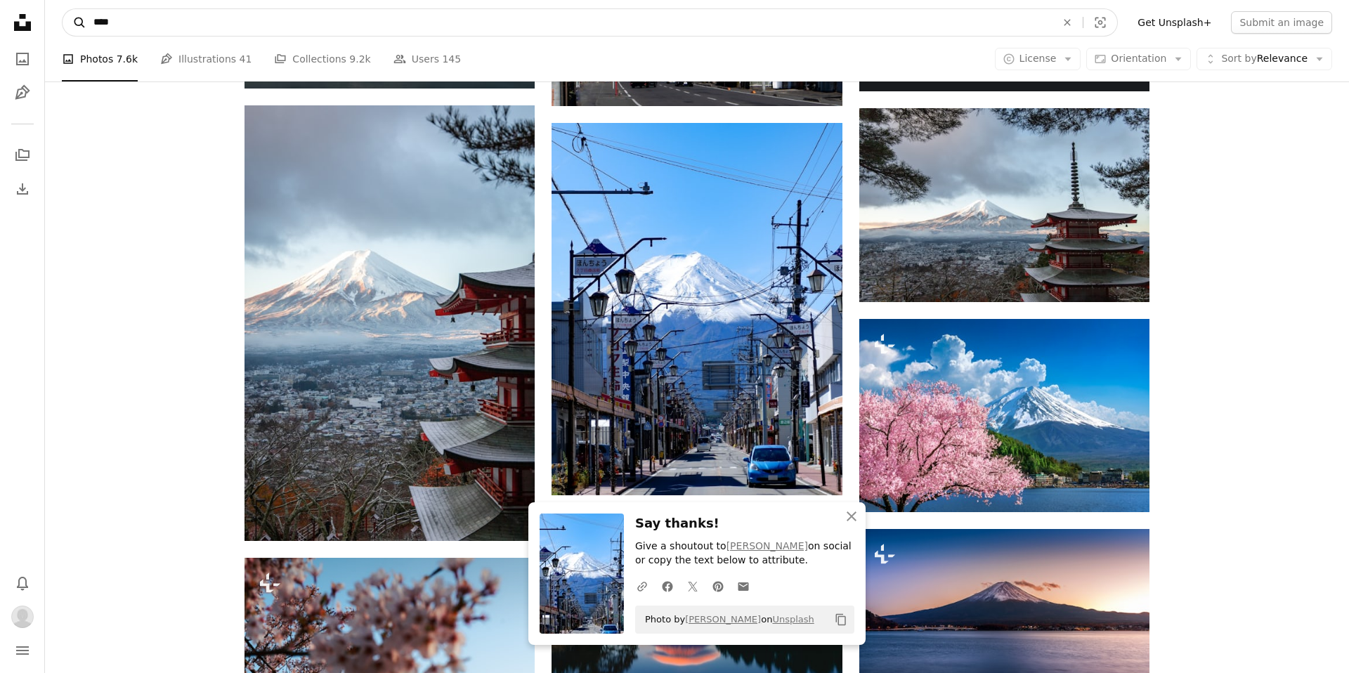
drag, startPoint x: 136, startPoint y: 20, endPoint x: 70, endPoint y: 20, distance: 66.0
click at [70, 20] on form "A magnifying glass **** An X shape Visual search" at bounding box center [590, 22] width 1056 height 28
type input "**********"
click button "A magnifying glass" at bounding box center [75, 22] width 24 height 27
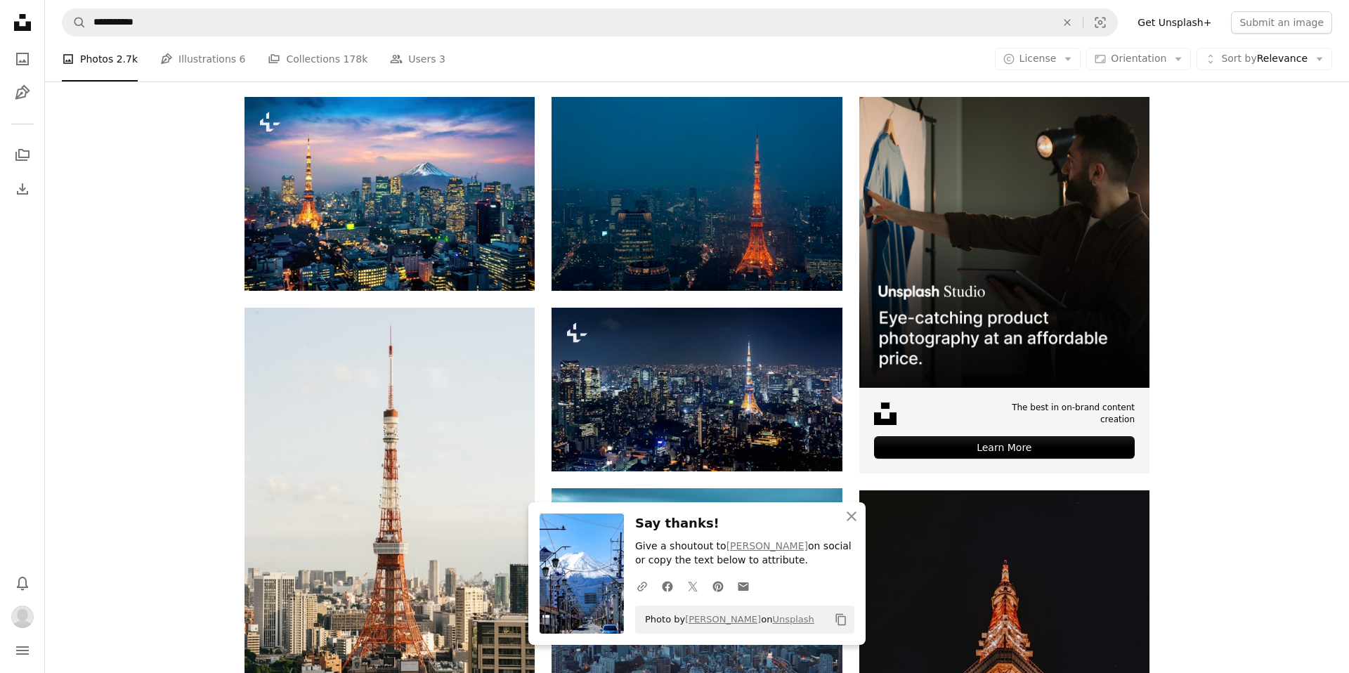
scroll to position [285, 0]
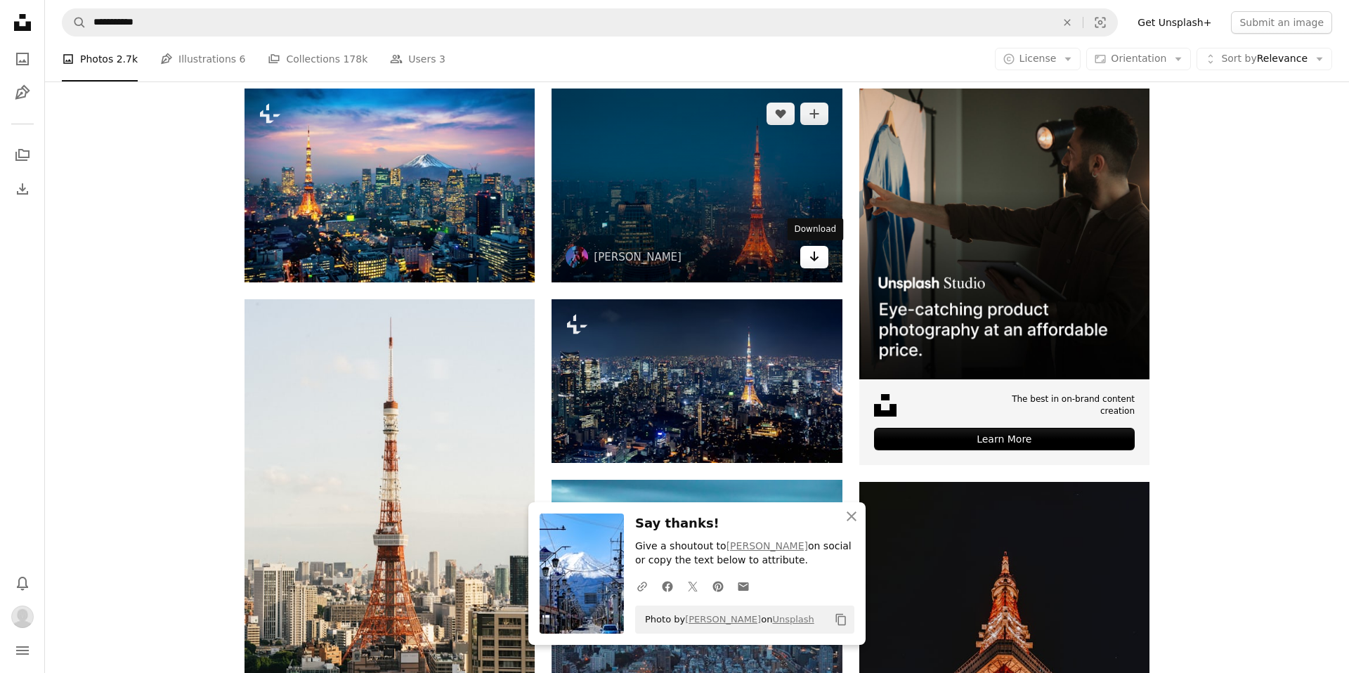
click at [816, 255] on icon "Arrow pointing down" at bounding box center [813, 256] width 11 height 17
